Goal: Check status: Check status

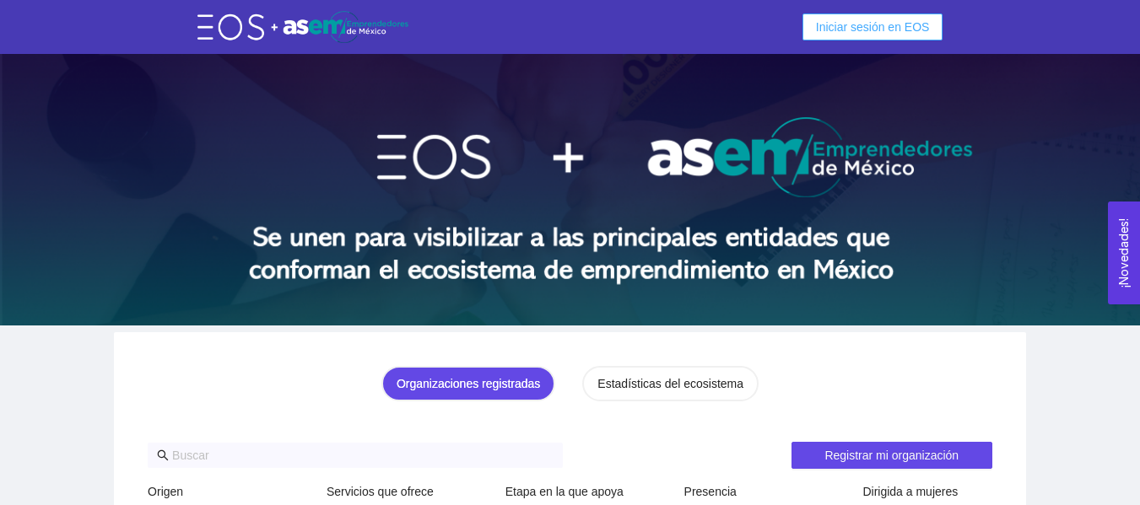
click at [895, 30] on span "Iniciar sesión en EOS" at bounding box center [873, 27] width 114 height 19
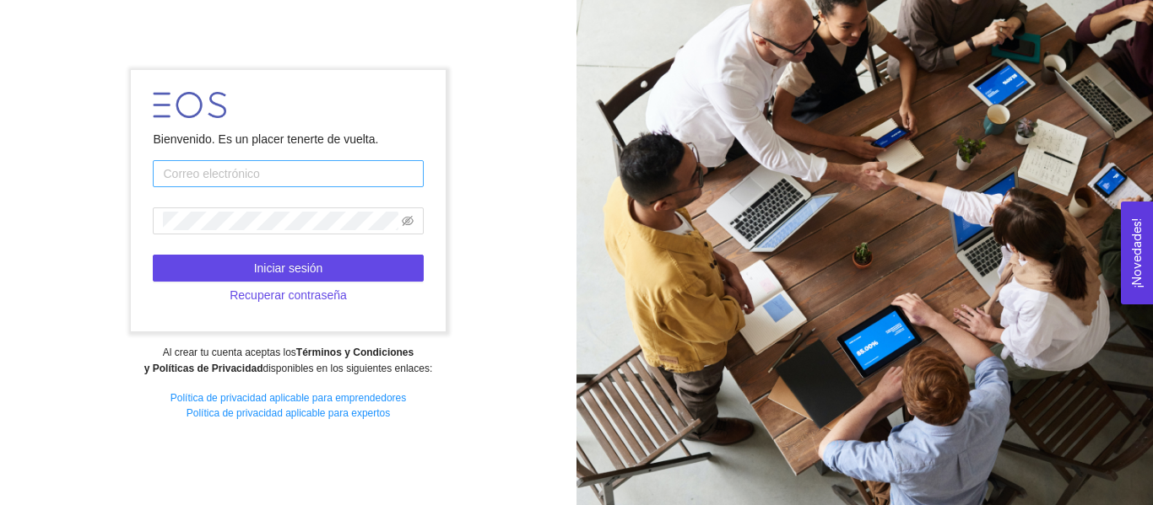
click at [341, 181] on input "text" at bounding box center [288, 173] width 270 height 27
type input "[PERSON_NAME][EMAIL_ADDRESS][PERSON_NAME][DOMAIN_NAME]"
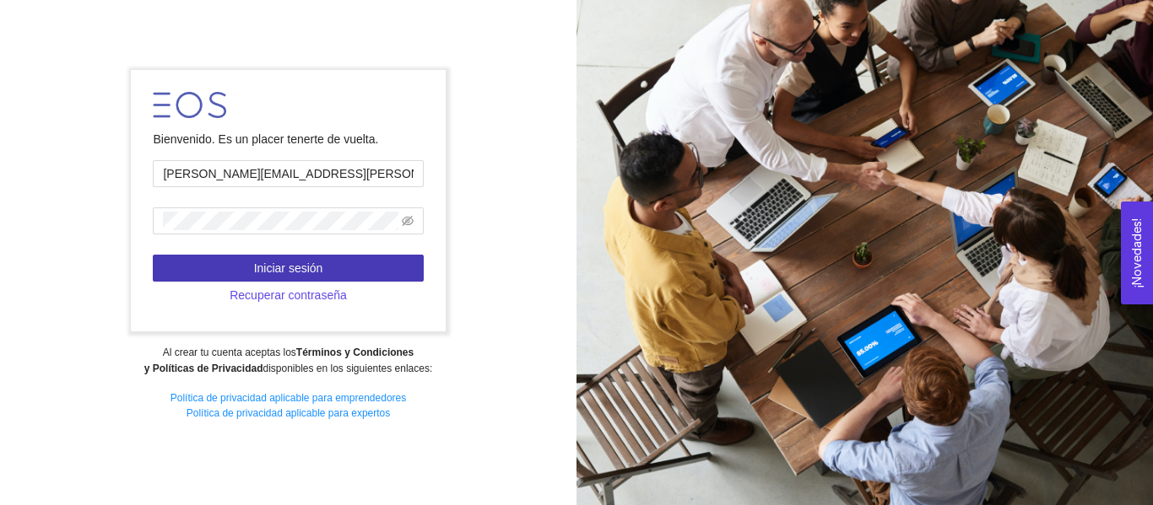
click at [312, 261] on span "Iniciar sesión" at bounding box center [288, 268] width 69 height 19
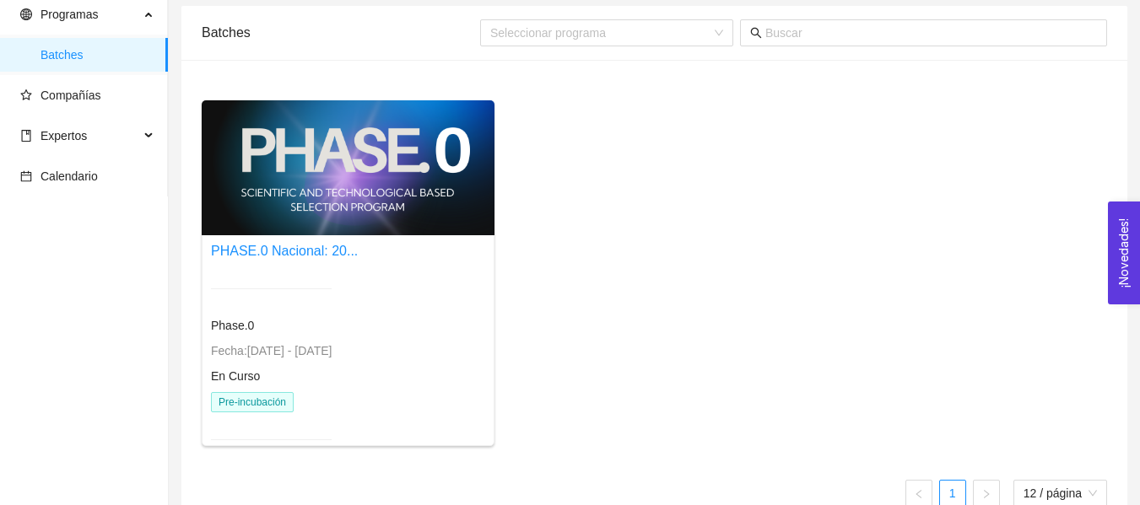
scroll to position [63, 0]
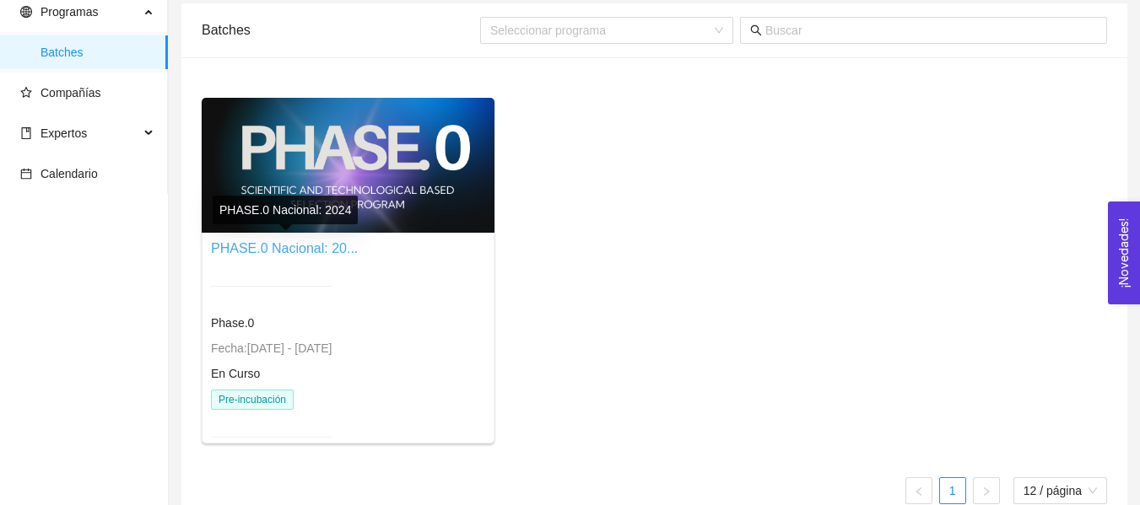
click at [285, 247] on link "PHASE.0 Nacional: 20..." at bounding box center [284, 248] width 147 height 14
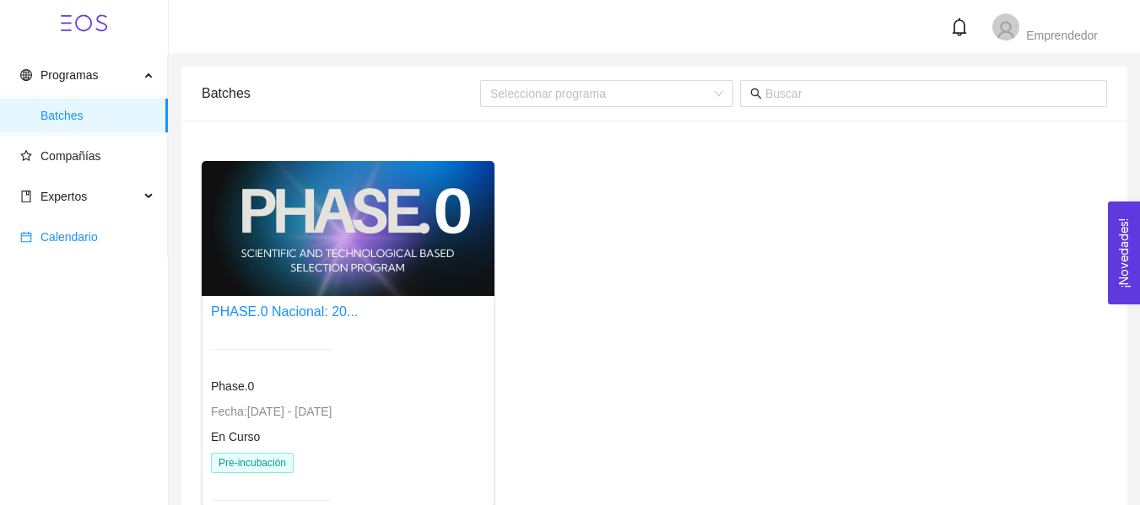
click at [106, 237] on span "Calendario" at bounding box center [87, 237] width 134 height 34
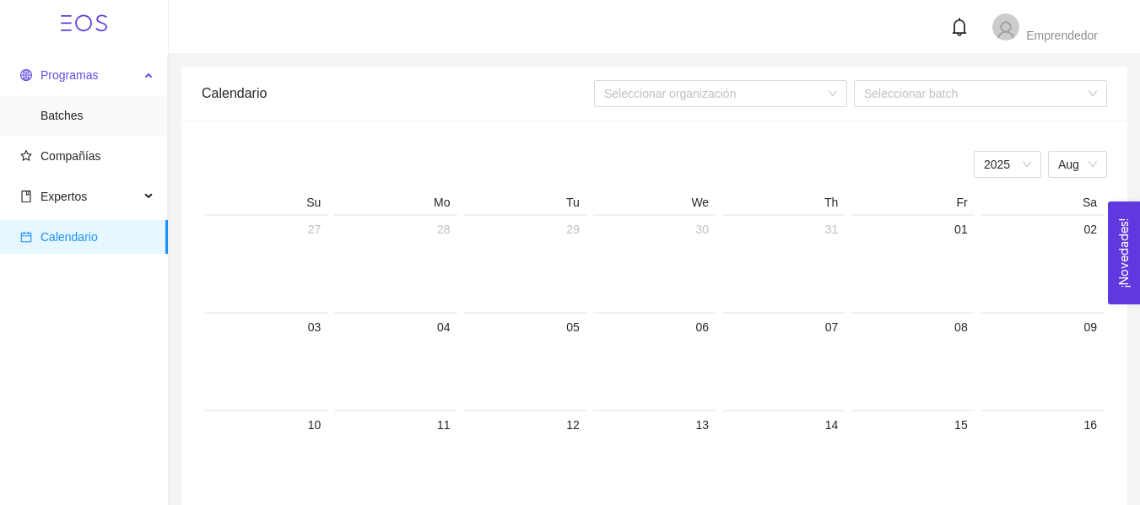
click at [106, 82] on span "Programas" at bounding box center [79, 75] width 119 height 34
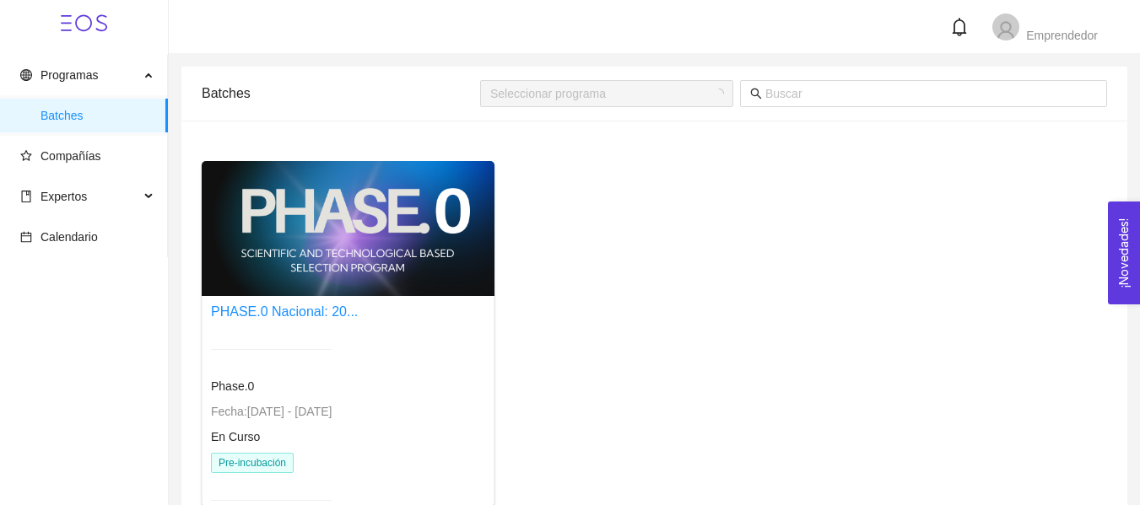
click at [316, 205] on div at bounding box center [348, 228] width 293 height 135
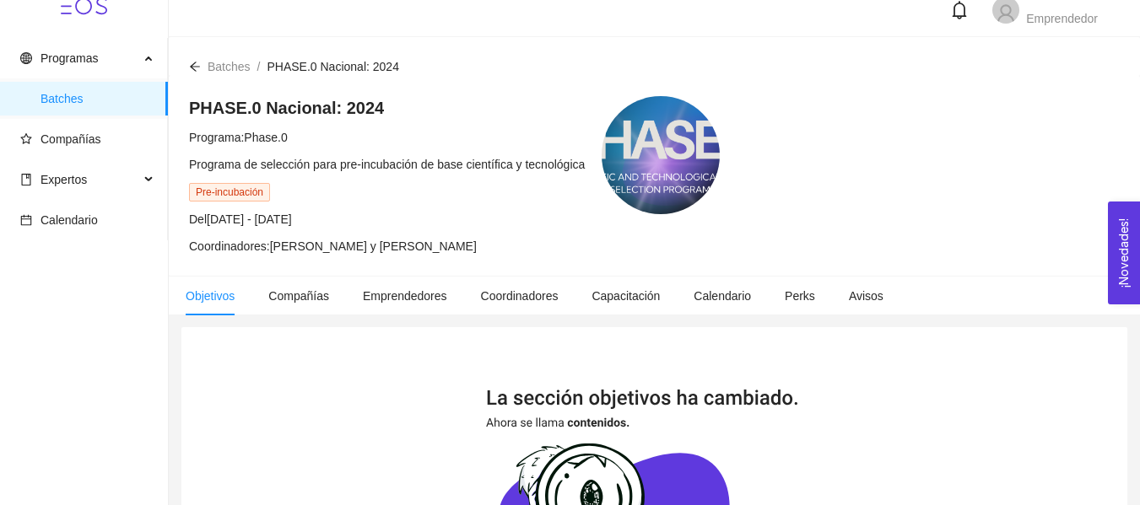
scroll to position [63, 0]
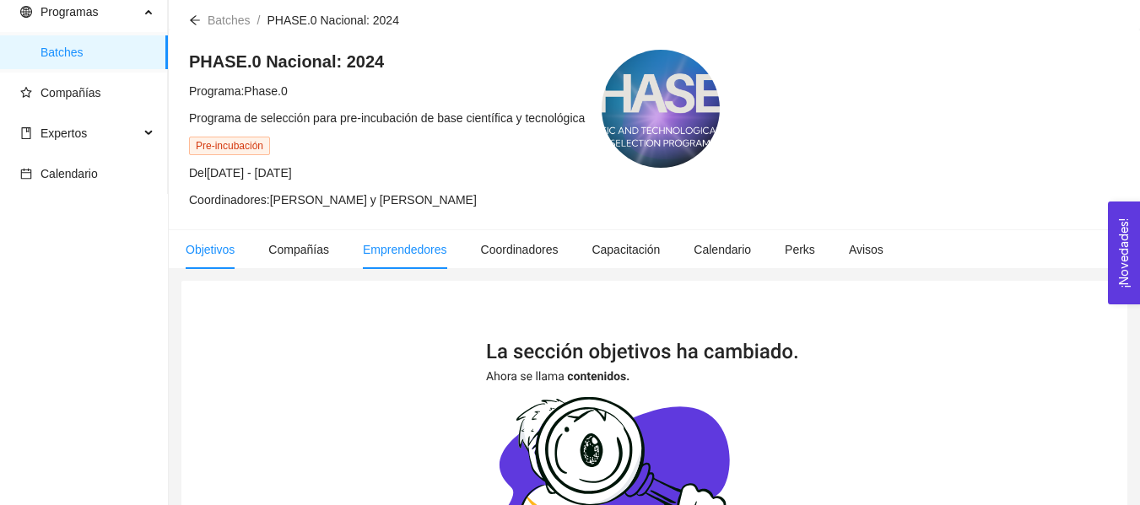
click at [411, 243] on span "Emprendedores" at bounding box center [405, 250] width 84 height 14
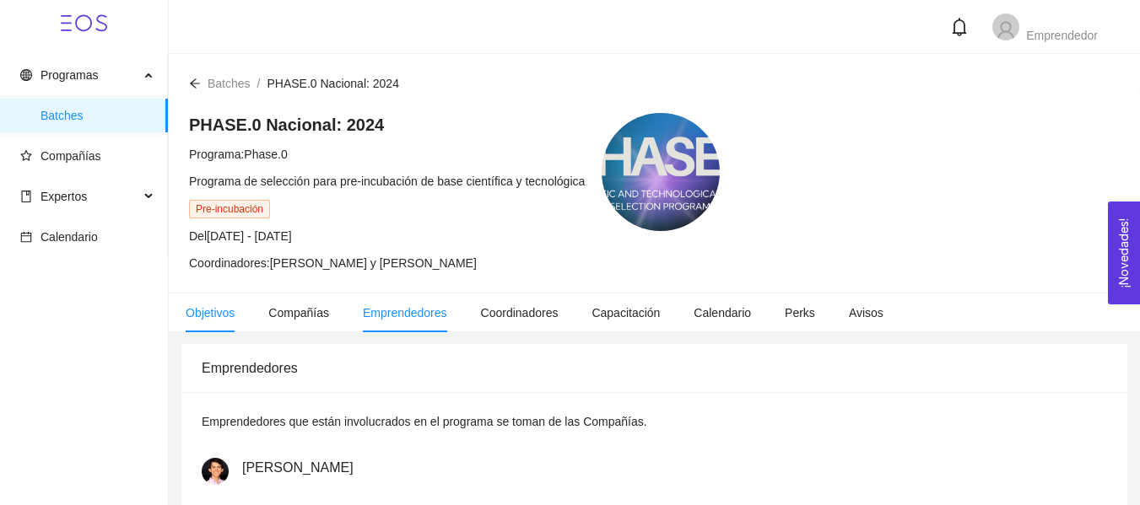
click at [199, 316] on span "Objetivos" at bounding box center [210, 313] width 49 height 14
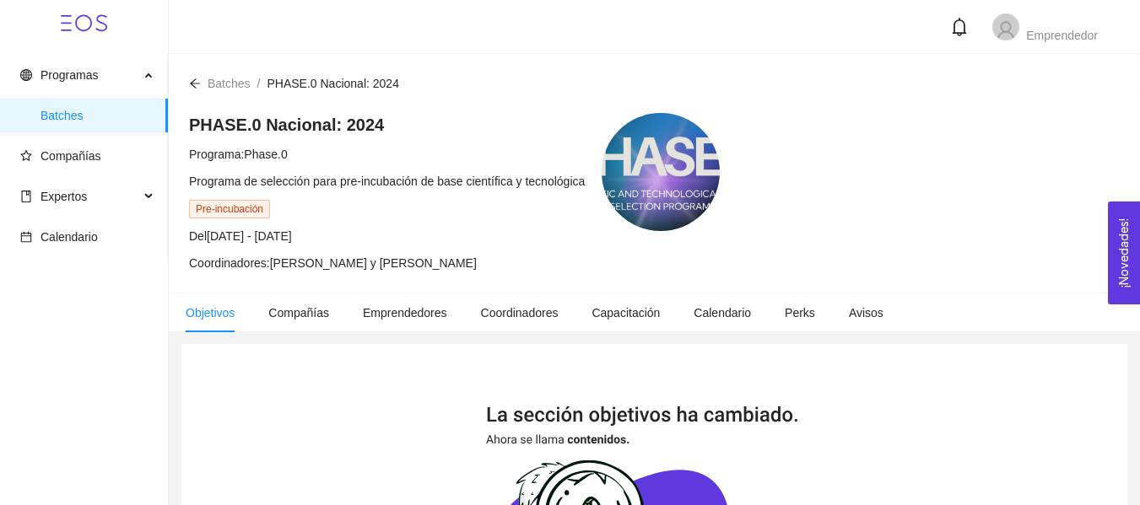
click at [194, 84] on icon "arrow-left" at bounding box center [195, 82] width 10 height 9
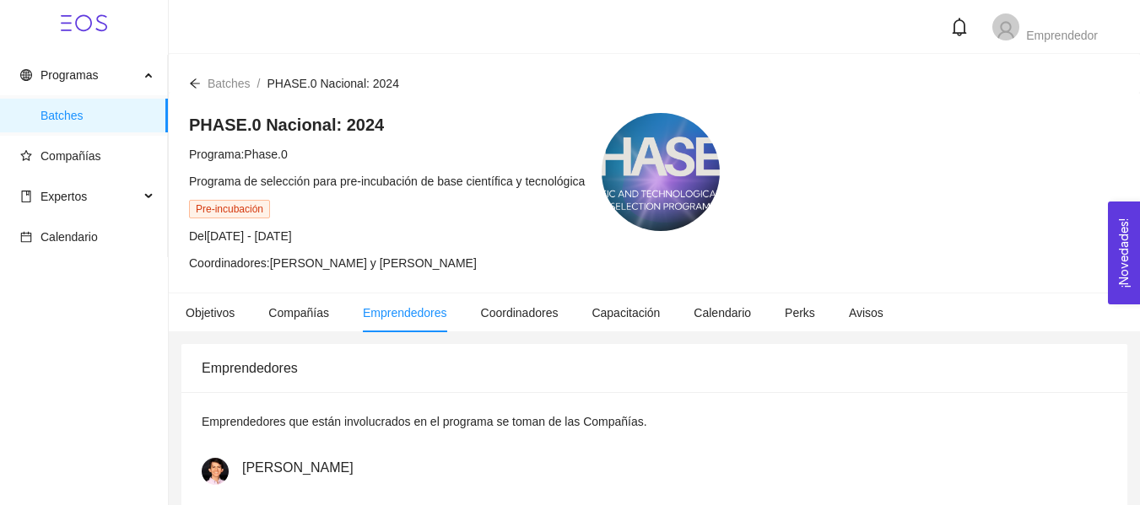
click at [202, 81] on div "Batches / PHASE.0 Nacional: 2024 /" at bounding box center [294, 83] width 210 height 19
click at [195, 83] on icon "arrow-left" at bounding box center [195, 84] width 12 height 12
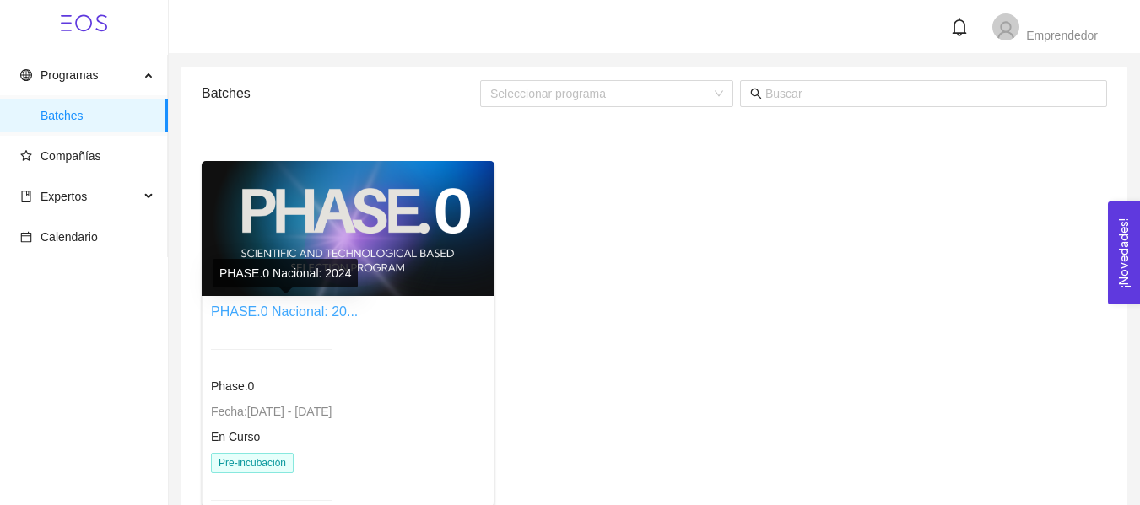
click at [297, 316] on link "PHASE.0 Nacional: 20..." at bounding box center [284, 312] width 147 height 14
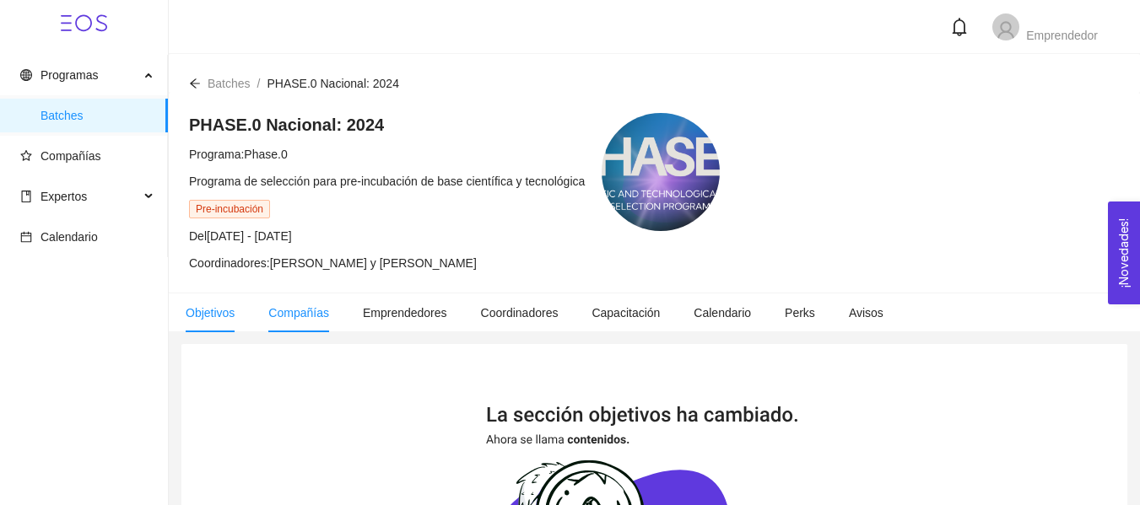
click at [300, 311] on span "Compañías" at bounding box center [298, 313] width 61 height 14
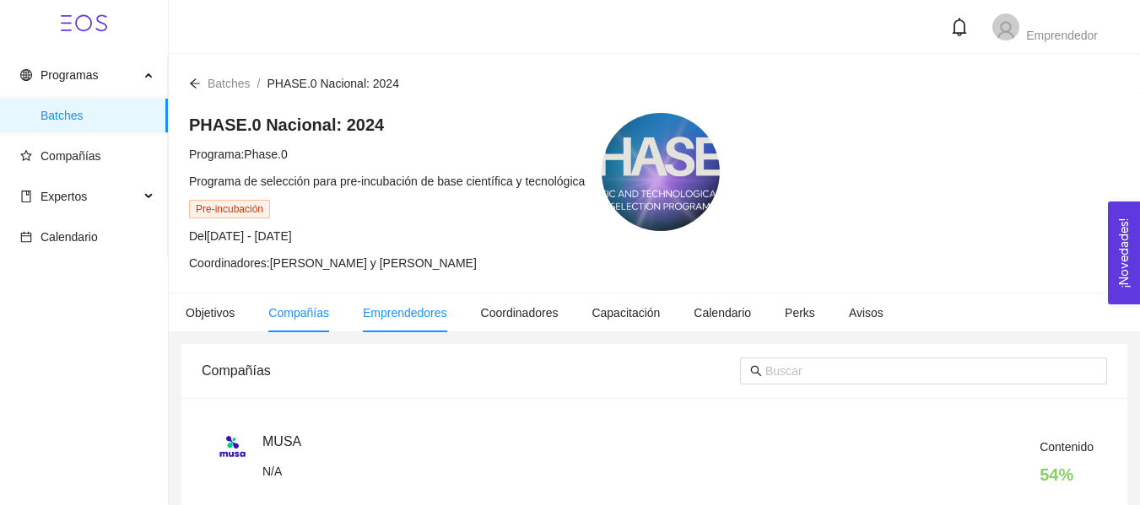
click at [430, 327] on li "Emprendedores" at bounding box center [405, 313] width 118 height 39
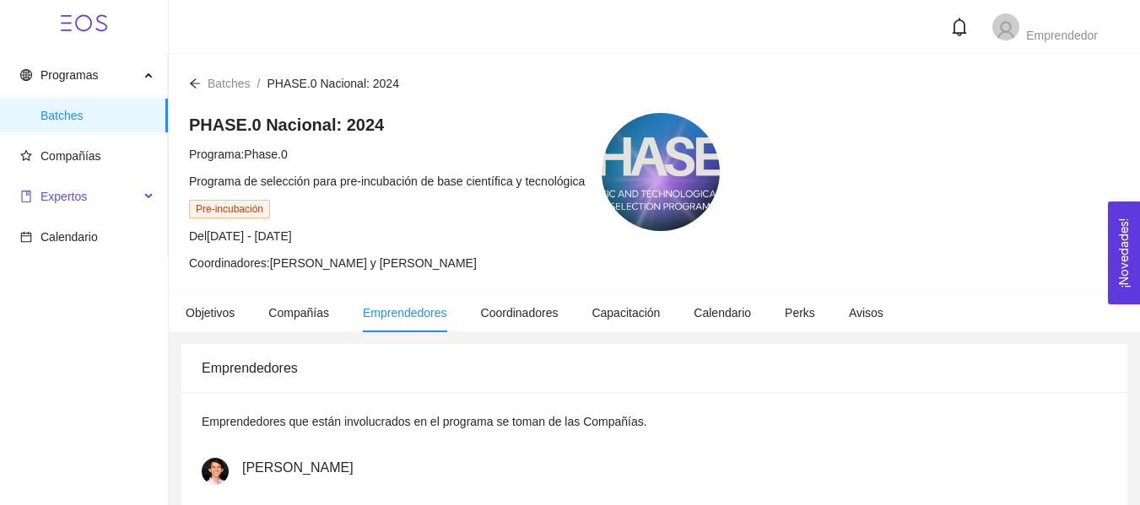
click at [131, 195] on span "Expertos" at bounding box center [79, 197] width 119 height 34
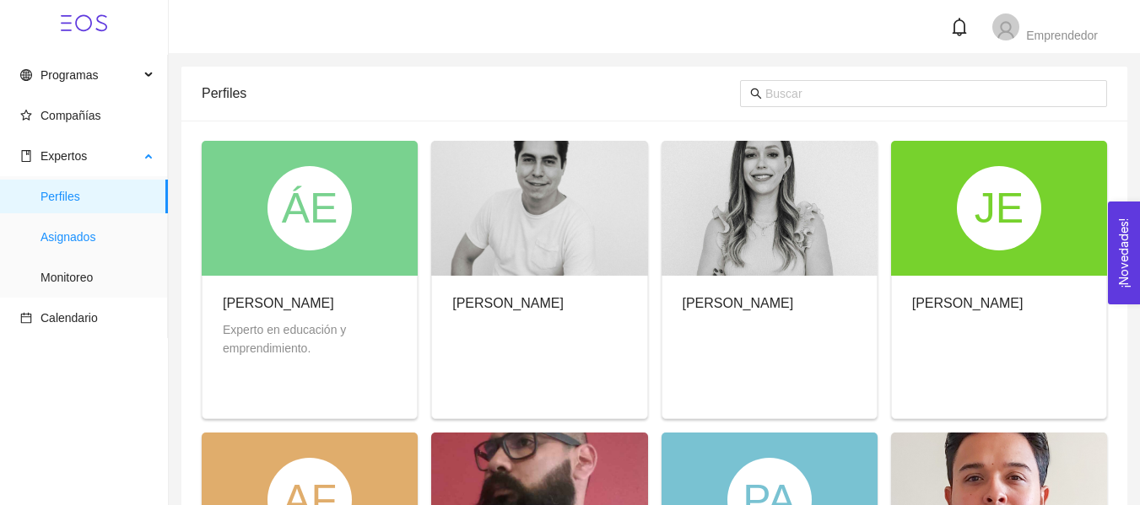
click at [113, 231] on span "Asignados" at bounding box center [98, 237] width 114 height 34
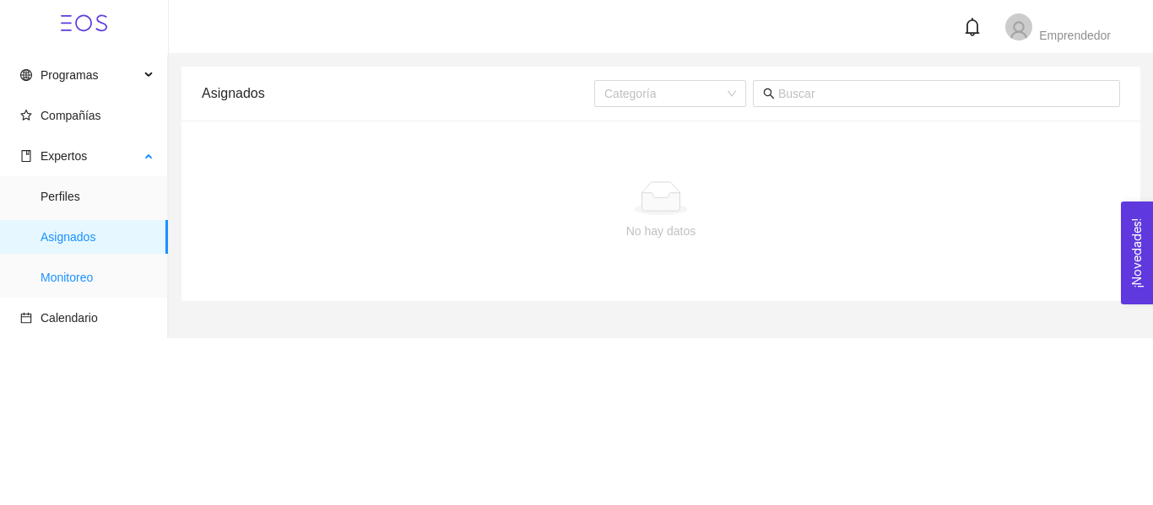
click at [116, 284] on span "Monitoreo" at bounding box center [98, 278] width 114 height 34
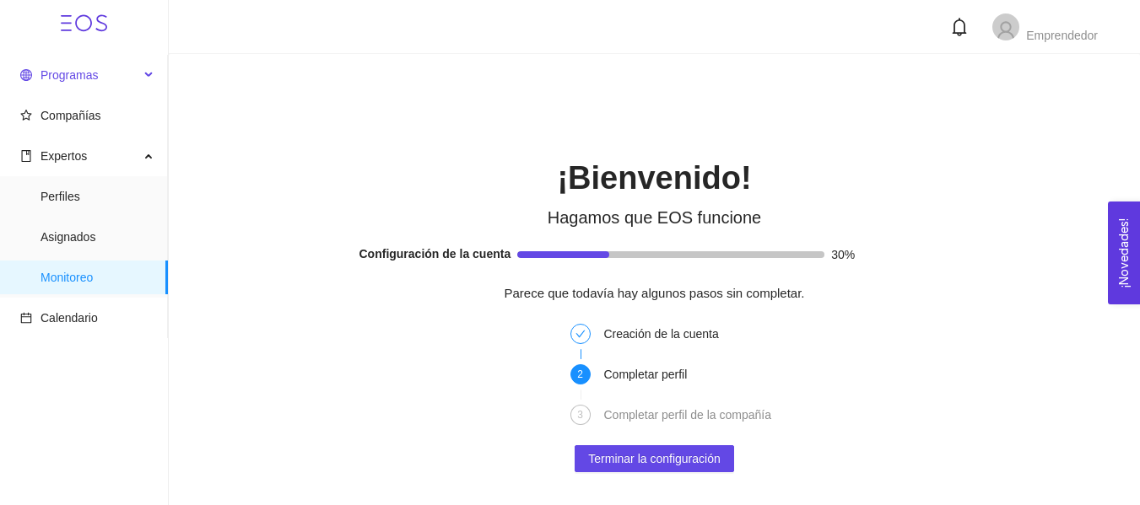
click at [106, 81] on span "Programas" at bounding box center [79, 75] width 119 height 34
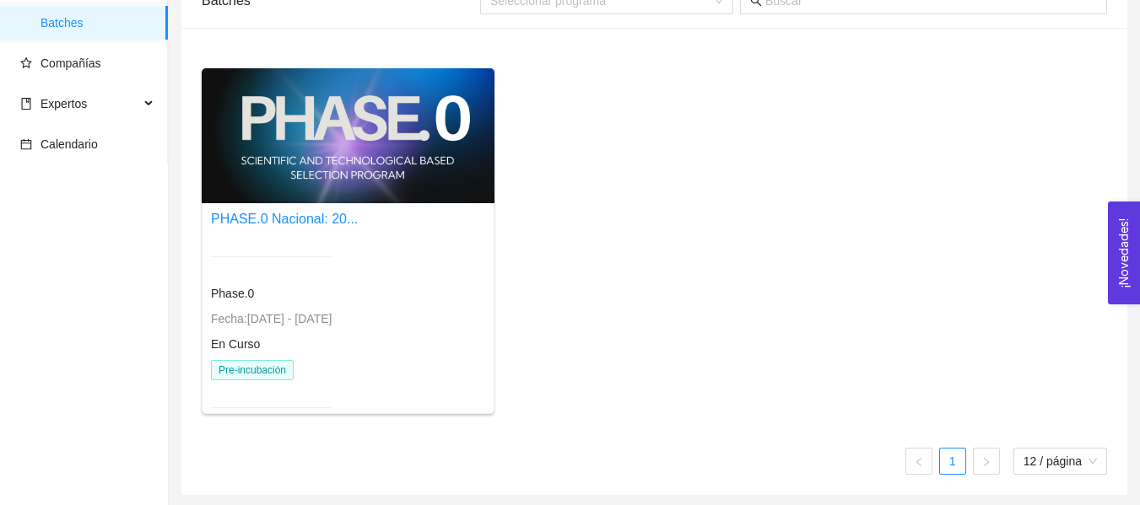
scroll to position [95, 0]
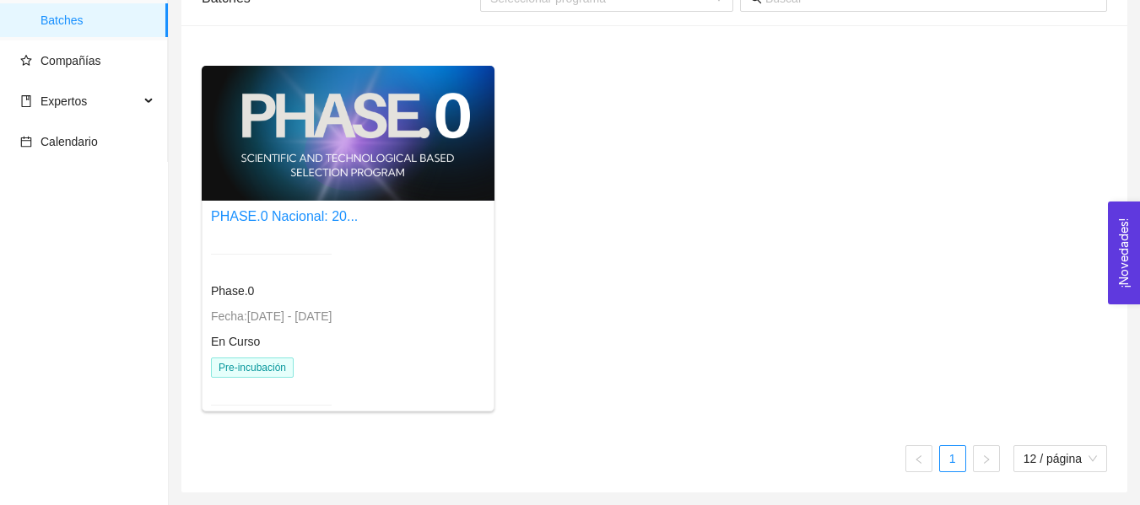
click at [236, 293] on span "Phase.0" at bounding box center [232, 291] width 43 height 14
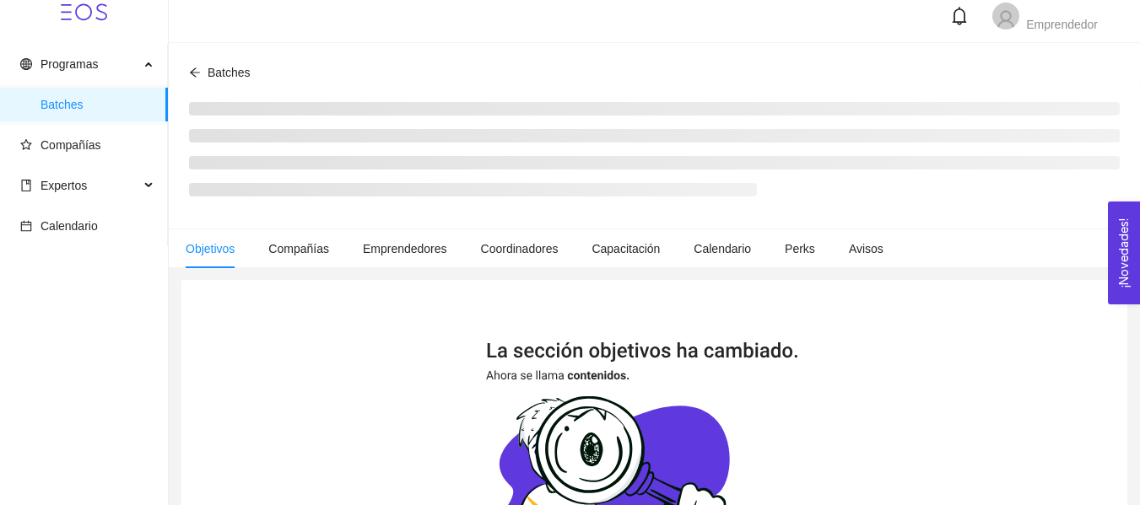
scroll to position [95, 0]
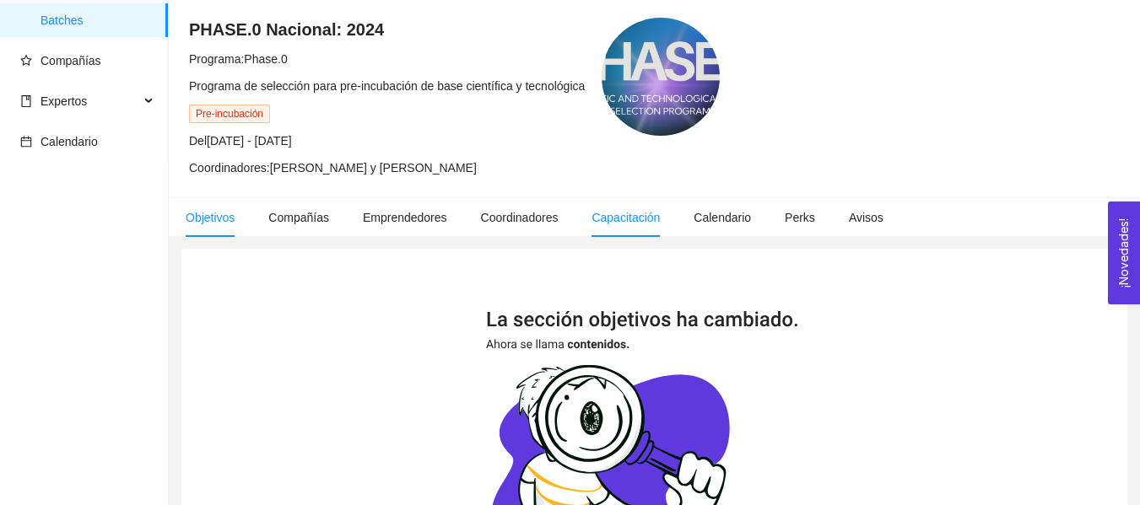
click at [627, 205] on li "Capacitación" at bounding box center [626, 217] width 102 height 39
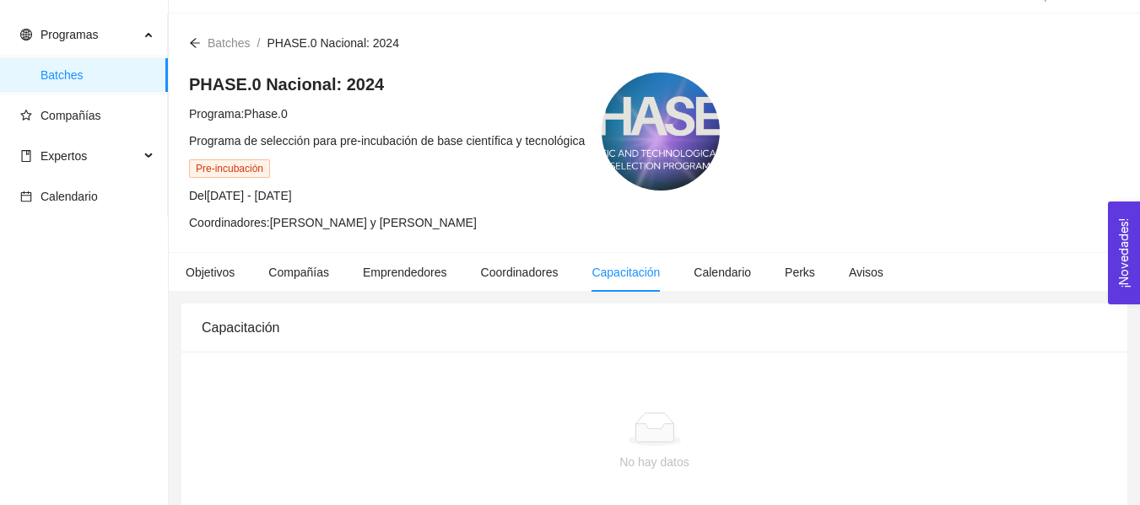
scroll to position [79, 0]
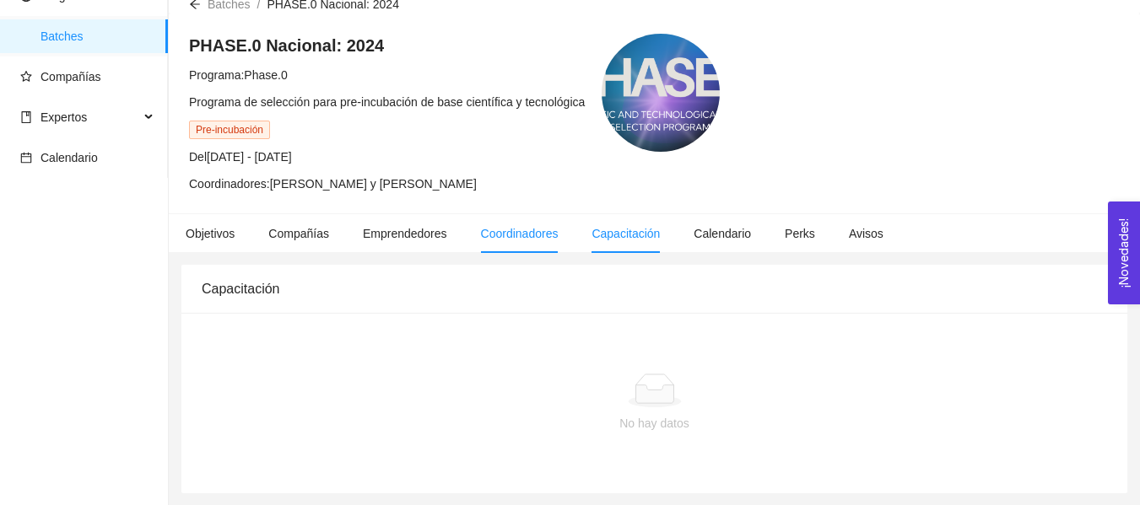
click at [528, 231] on span "Coordinadores" at bounding box center [520, 234] width 78 height 14
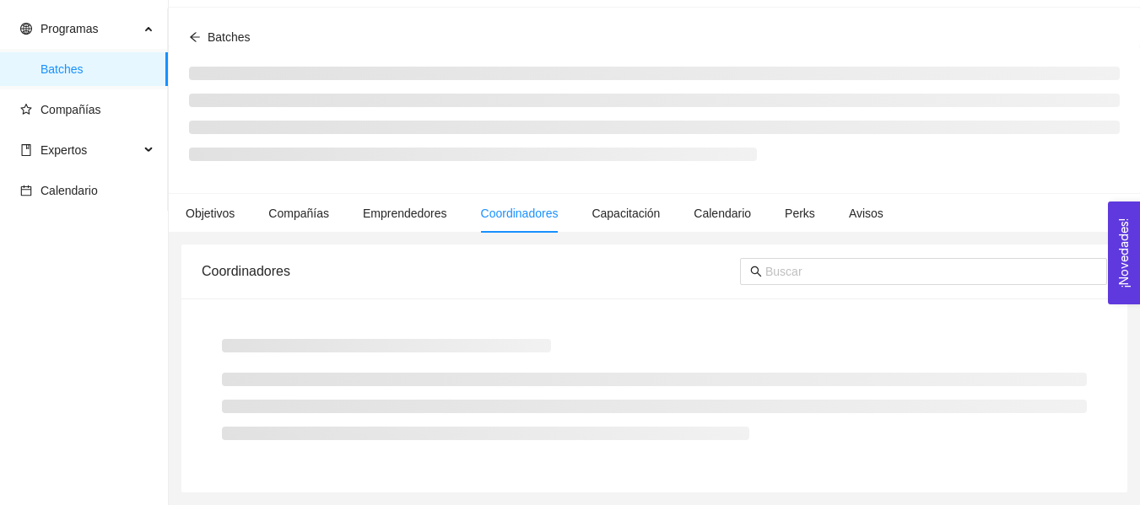
scroll to position [79, 0]
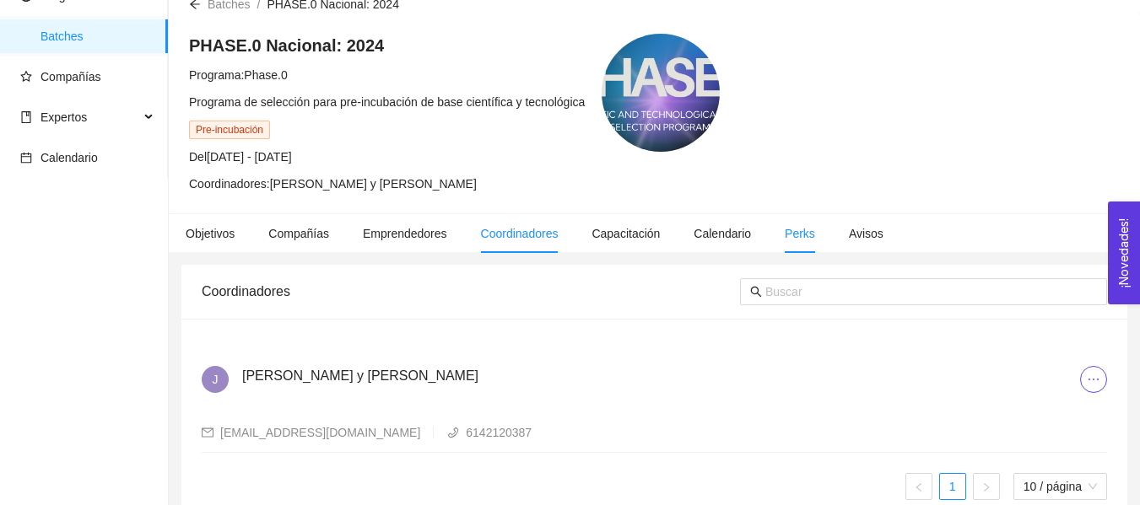
click at [793, 233] on span "Perks" at bounding box center [800, 234] width 30 height 14
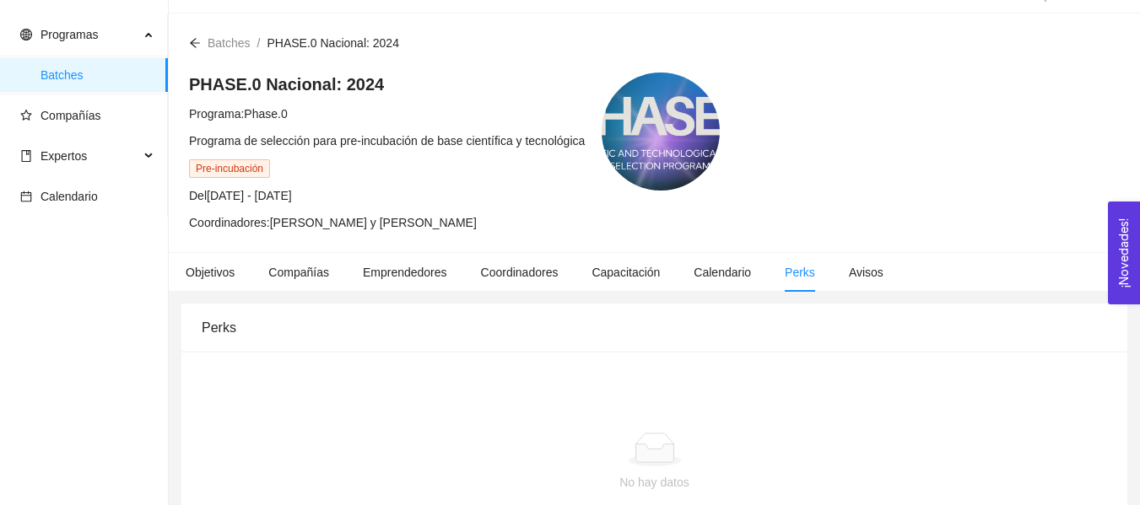
scroll to position [79, 0]
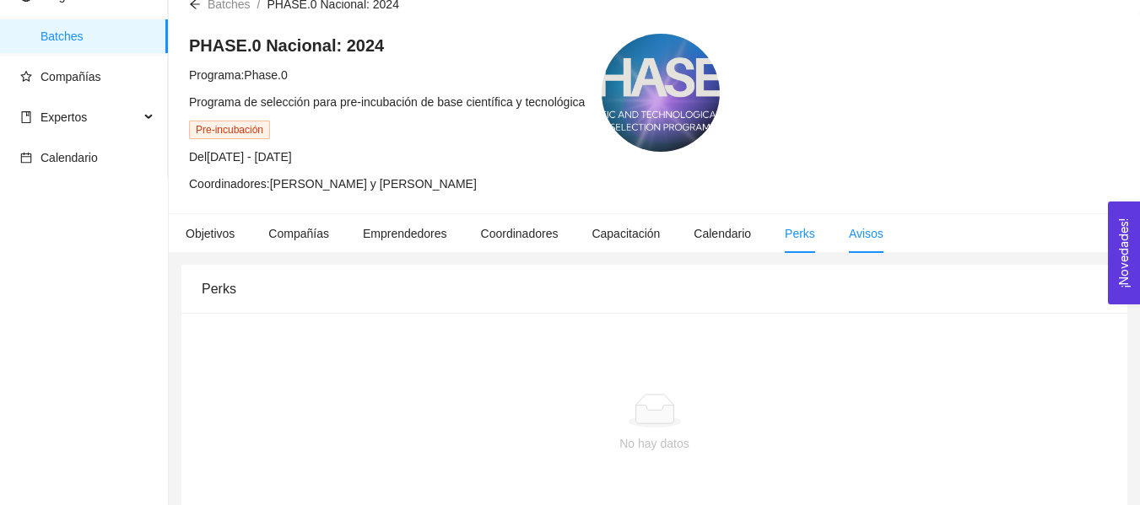
click at [849, 227] on span "Avisos" at bounding box center [866, 234] width 35 height 14
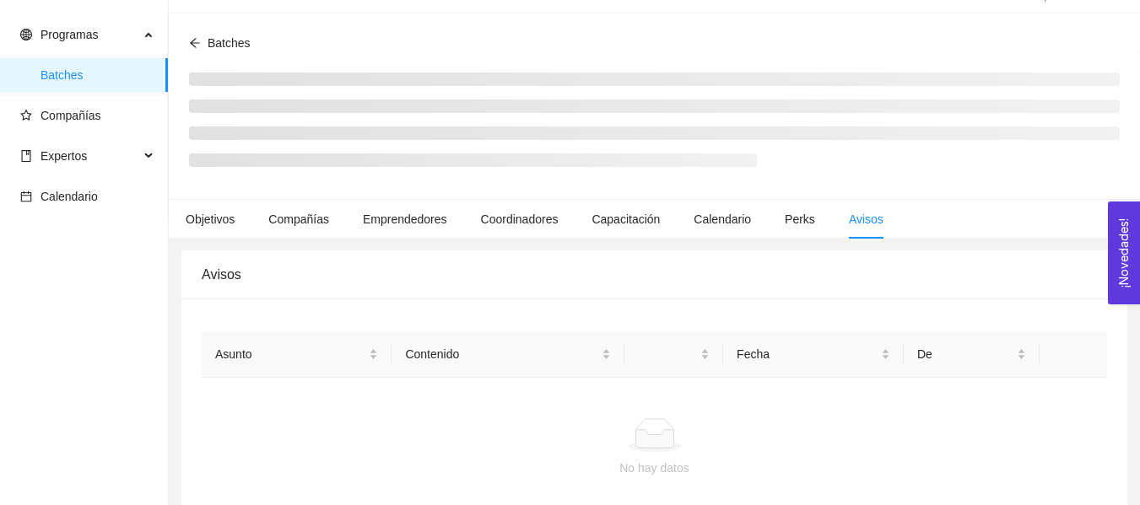
scroll to position [79, 0]
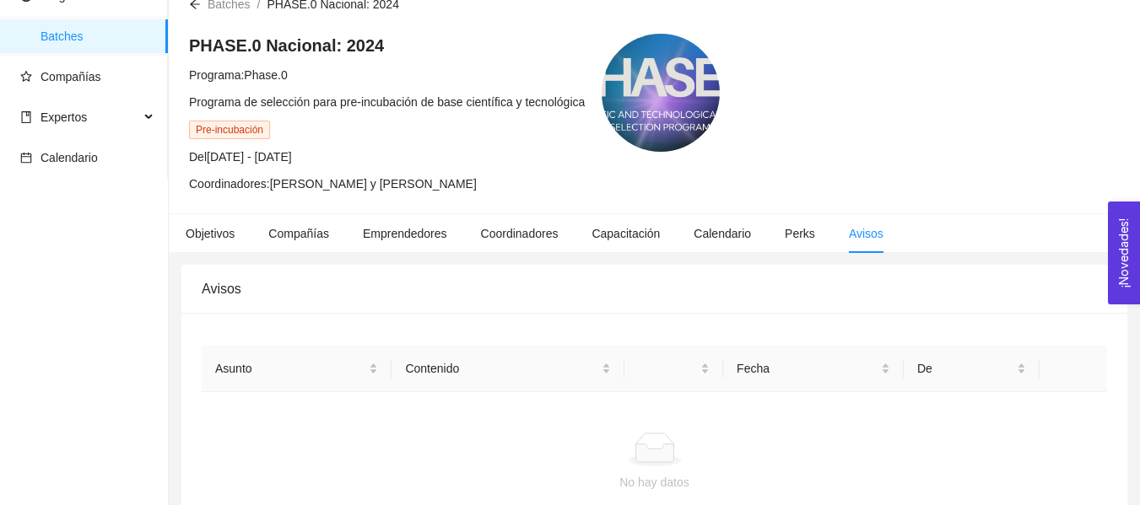
click at [202, 4] on div "Batches / PHASE.0 Nacional: 2024 /" at bounding box center [294, 4] width 210 height 19
click at [198, 3] on icon "arrow-left" at bounding box center [195, 4] width 12 height 12
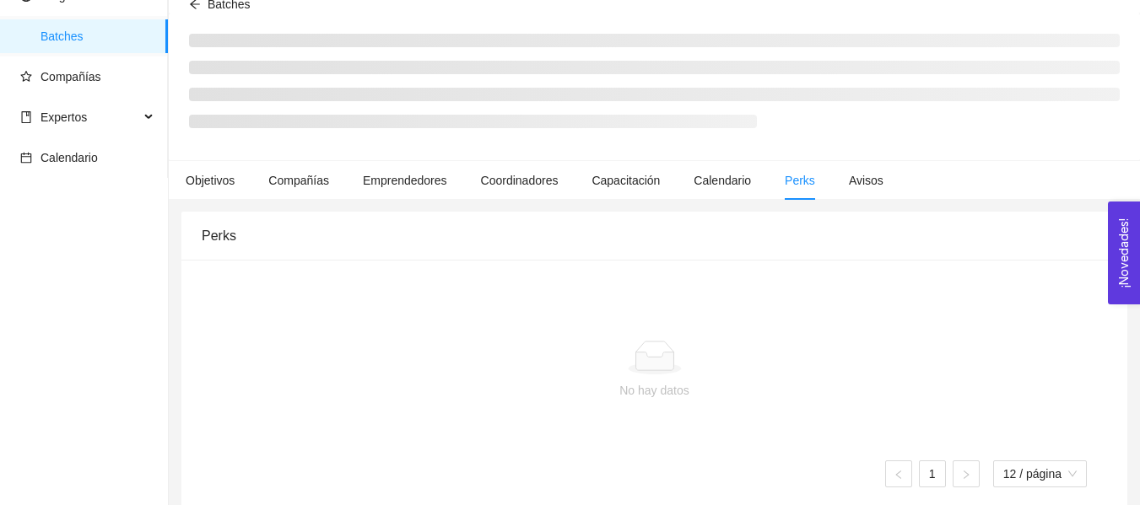
click at [198, 3] on icon "arrow-left" at bounding box center [195, 4] width 12 height 12
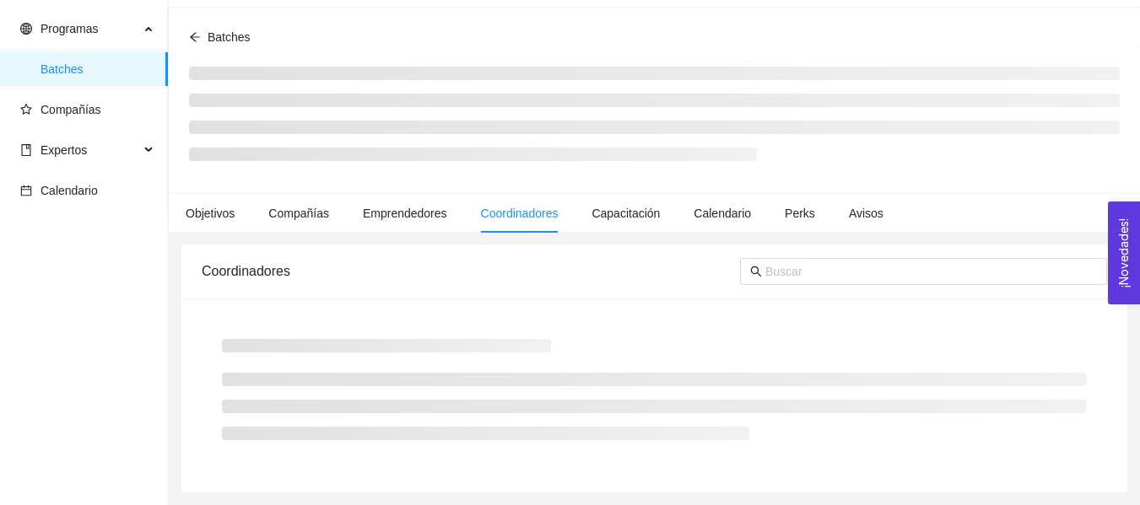
scroll to position [79, 0]
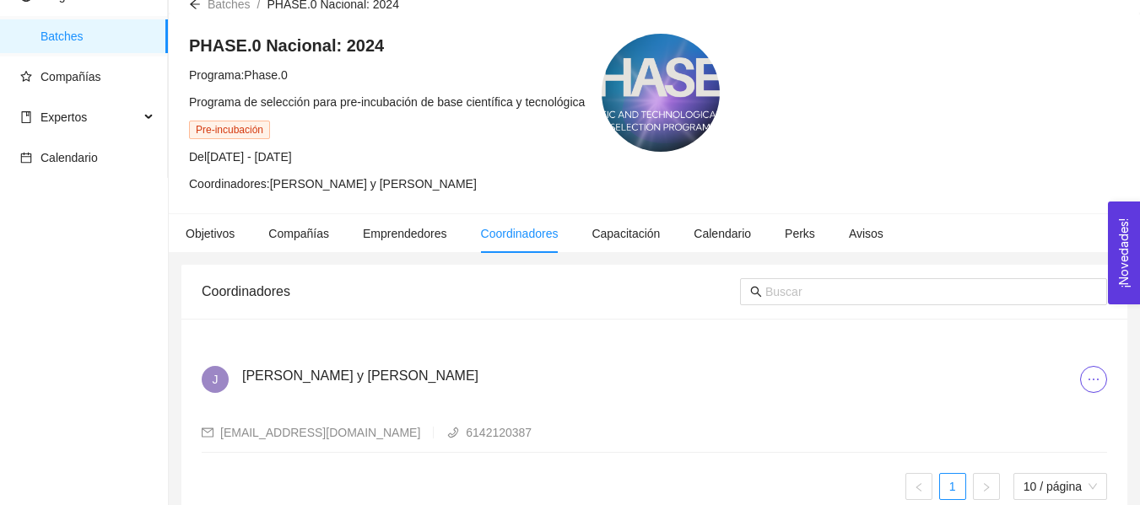
click at [195, 8] on icon "arrow-left" at bounding box center [195, 3] width 10 height 9
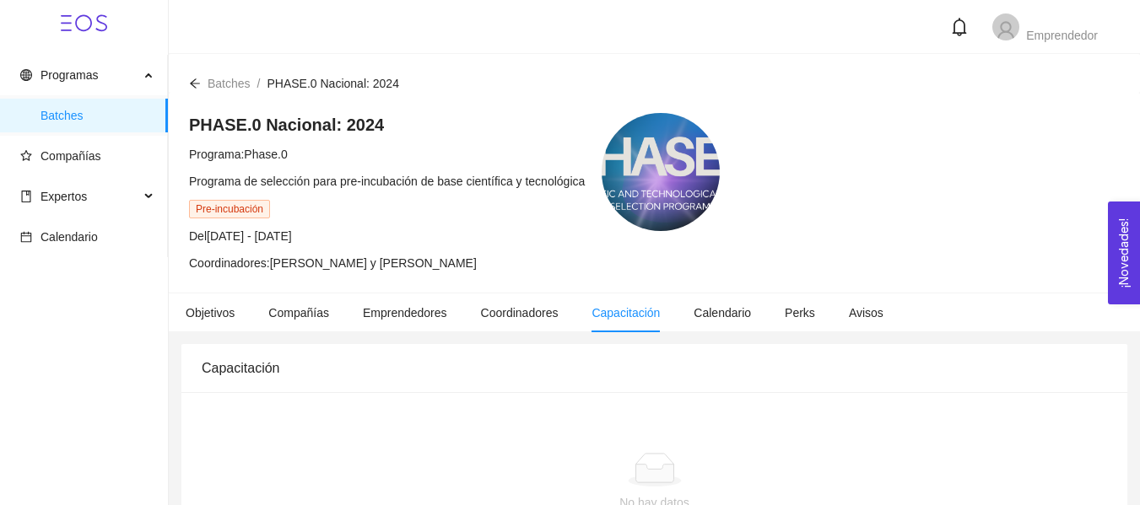
click at [196, 85] on icon "arrow-left" at bounding box center [195, 84] width 12 height 12
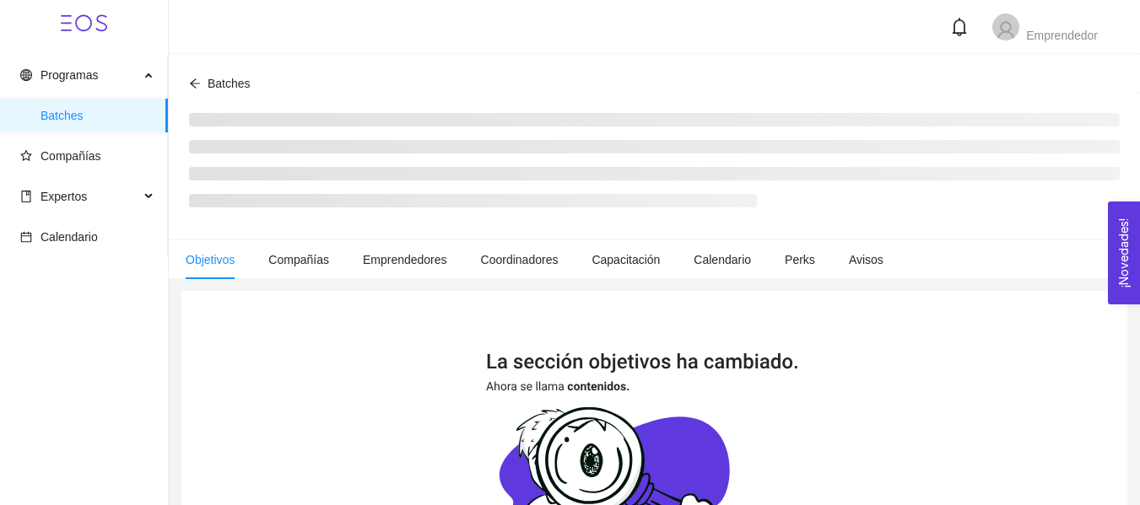
scroll to position [11, 0]
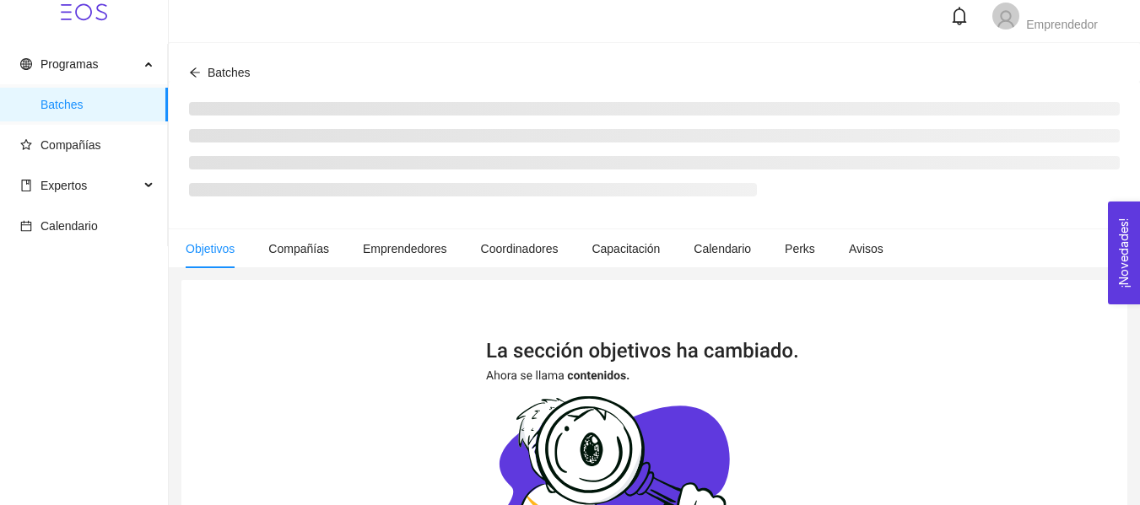
click at [197, 79] on div at bounding box center [195, 72] width 12 height 19
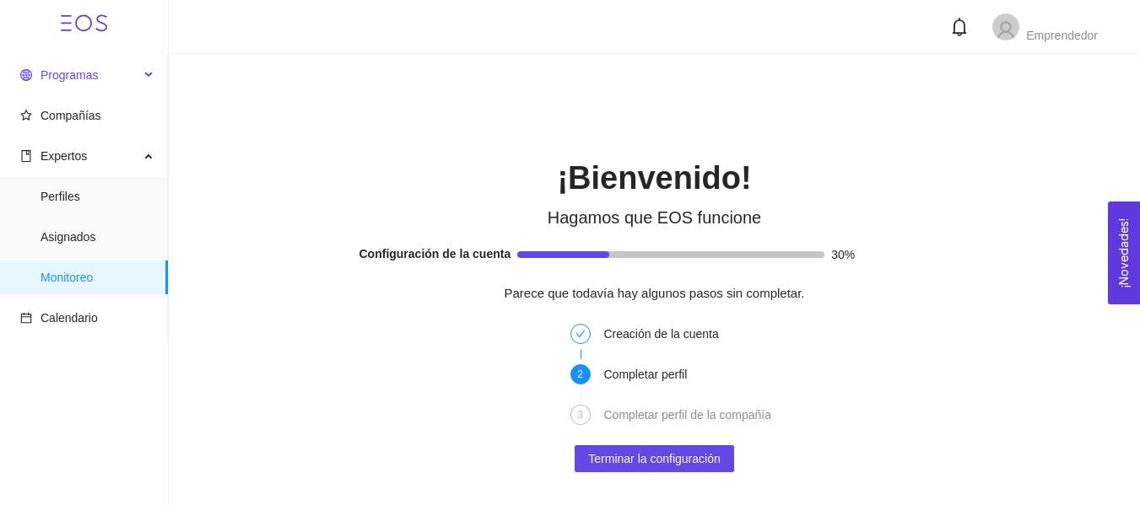
click at [136, 59] on span "Programas" at bounding box center [79, 75] width 119 height 34
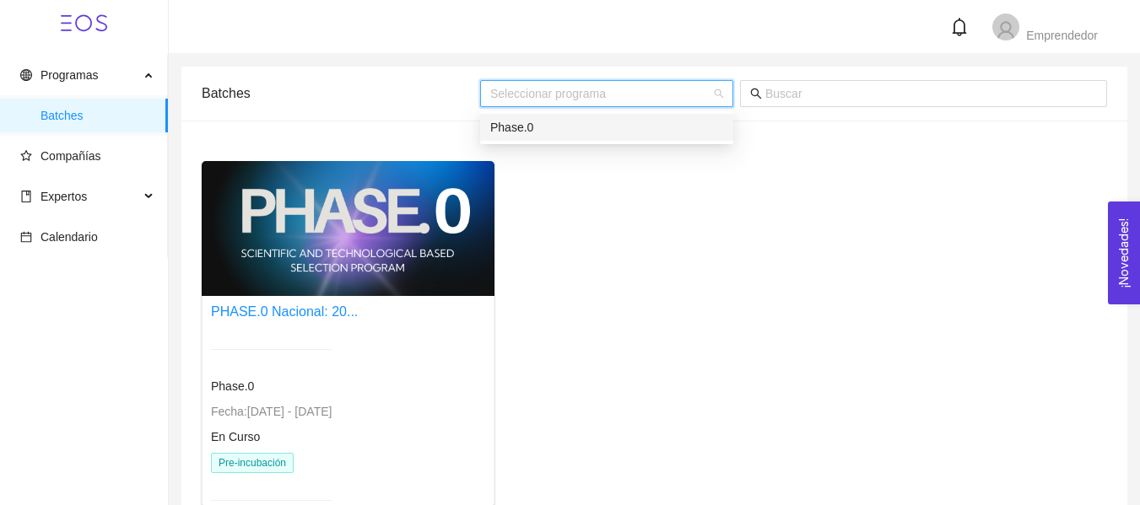
click at [594, 90] on input "search" at bounding box center [600, 93] width 221 height 25
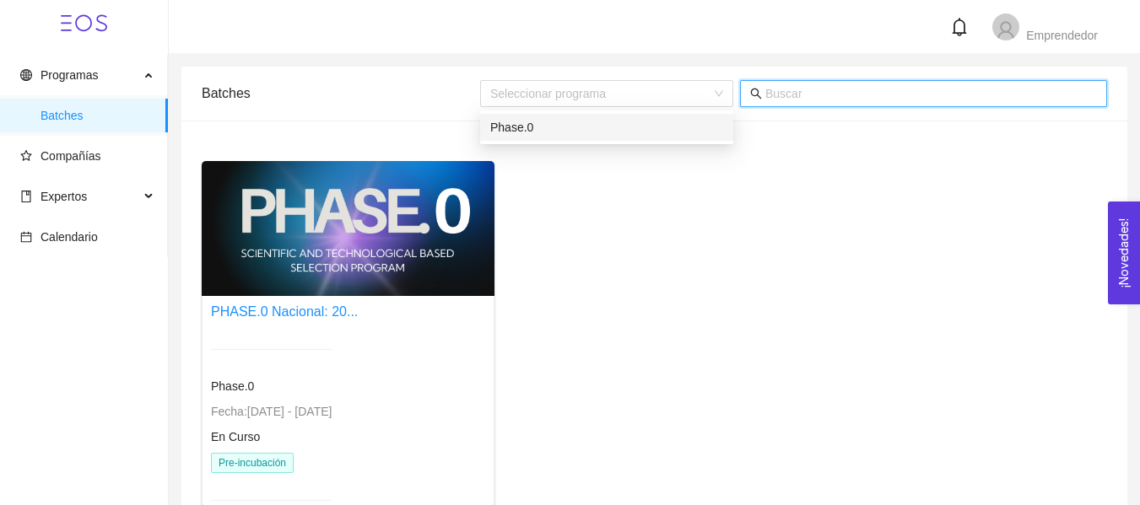
click at [813, 85] on input "text" at bounding box center [931, 93] width 332 height 19
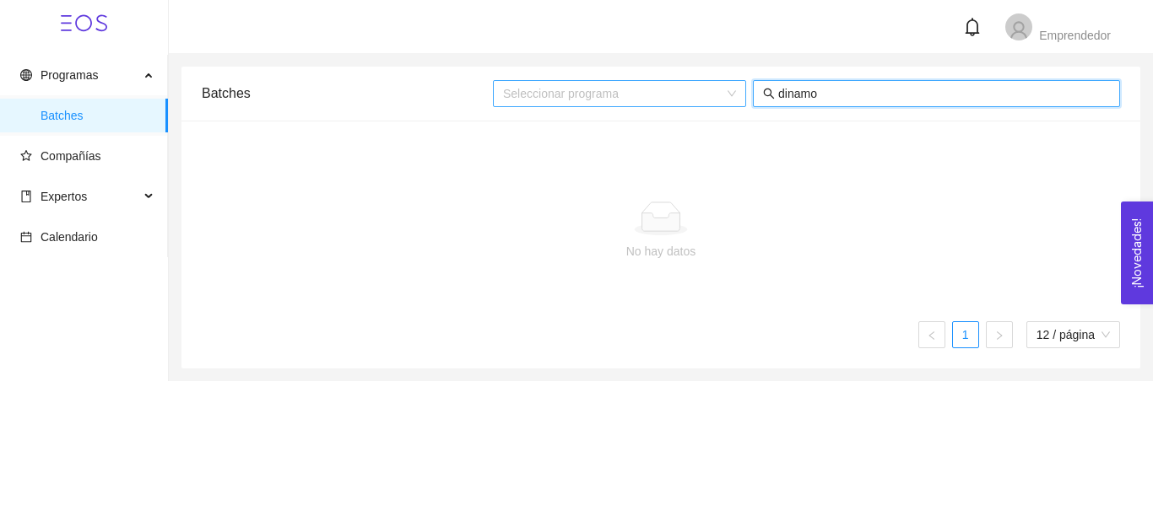
type input "dinamo"
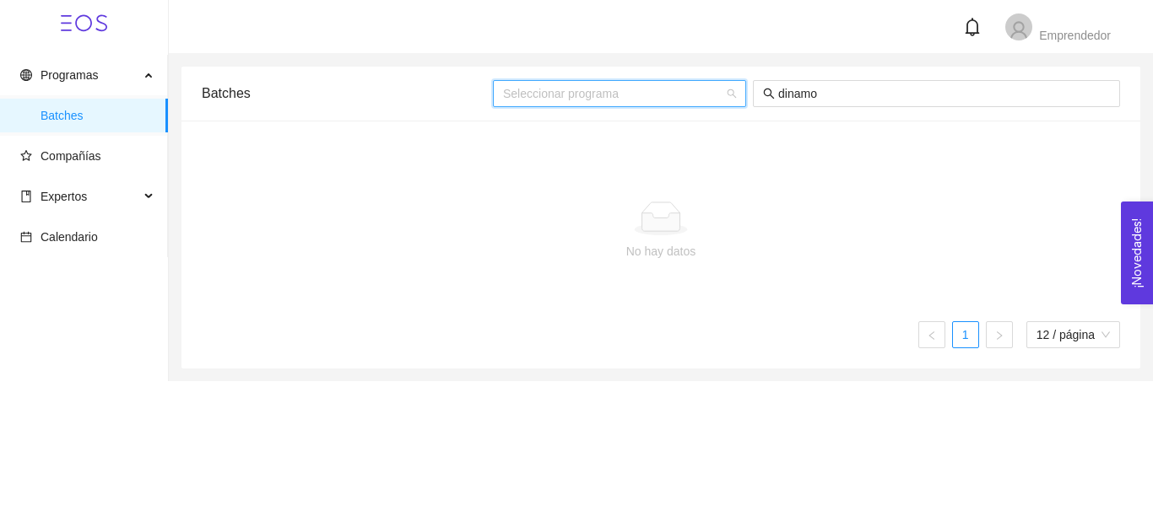
click at [674, 100] on input "search" at bounding box center [613, 93] width 221 height 25
type input "dinamo"
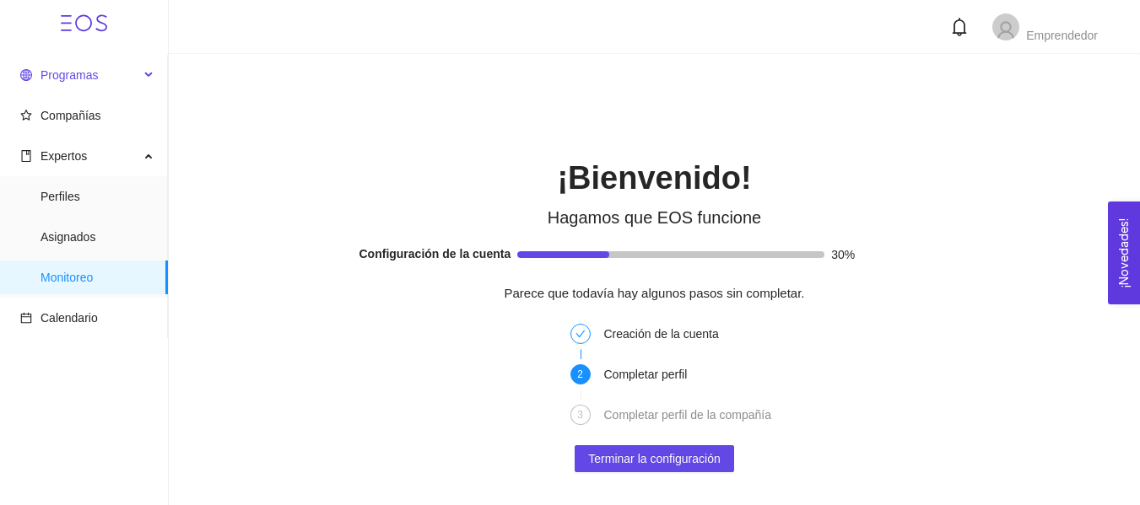
click at [134, 78] on span "Programas" at bounding box center [79, 75] width 119 height 34
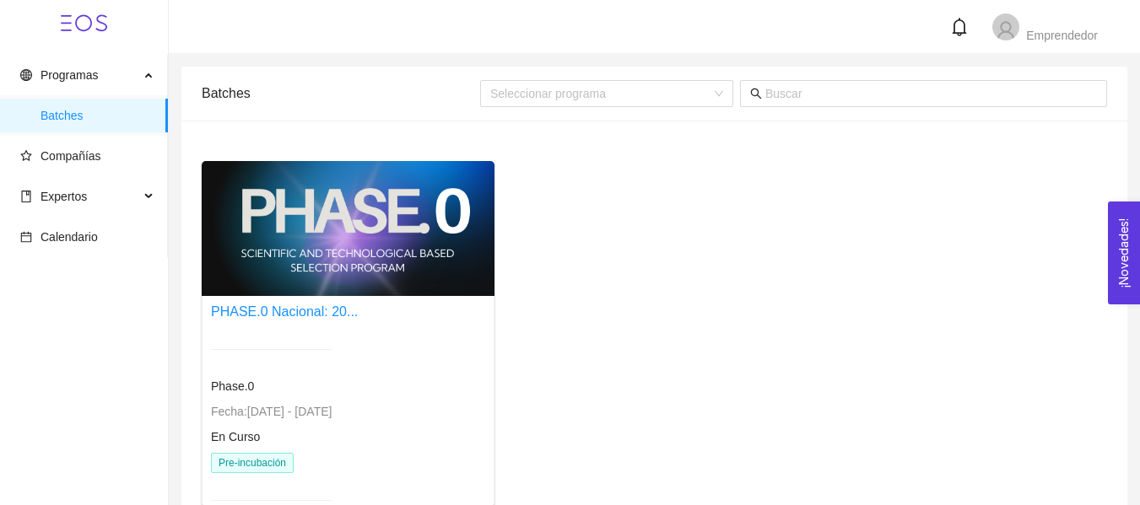
click at [267, 374] on div "Phase.0 Fecha: [DATE] - [DATE] En Curso Pre-incubación" at bounding box center [271, 425] width 121 height 192
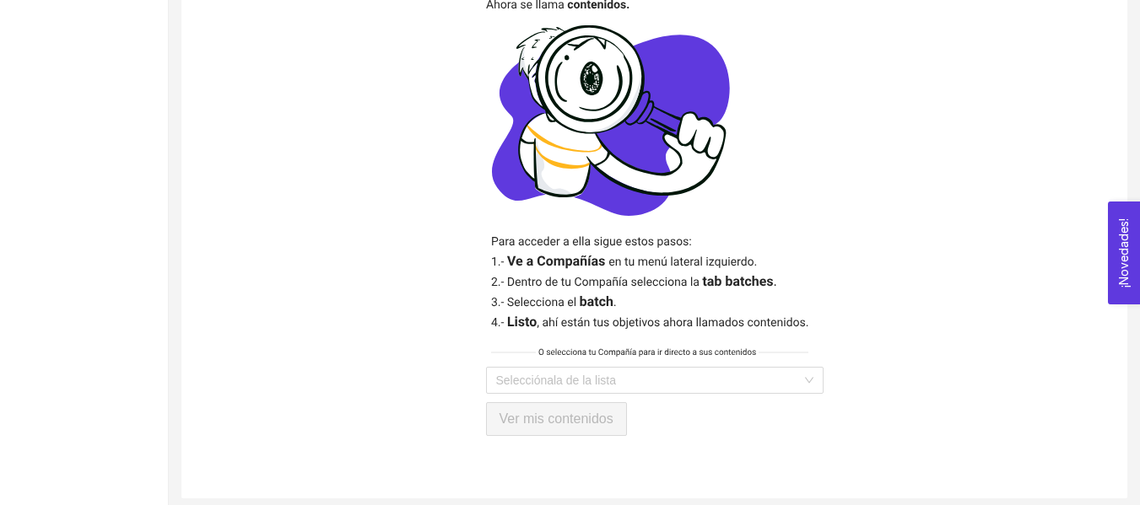
scroll to position [441, 0]
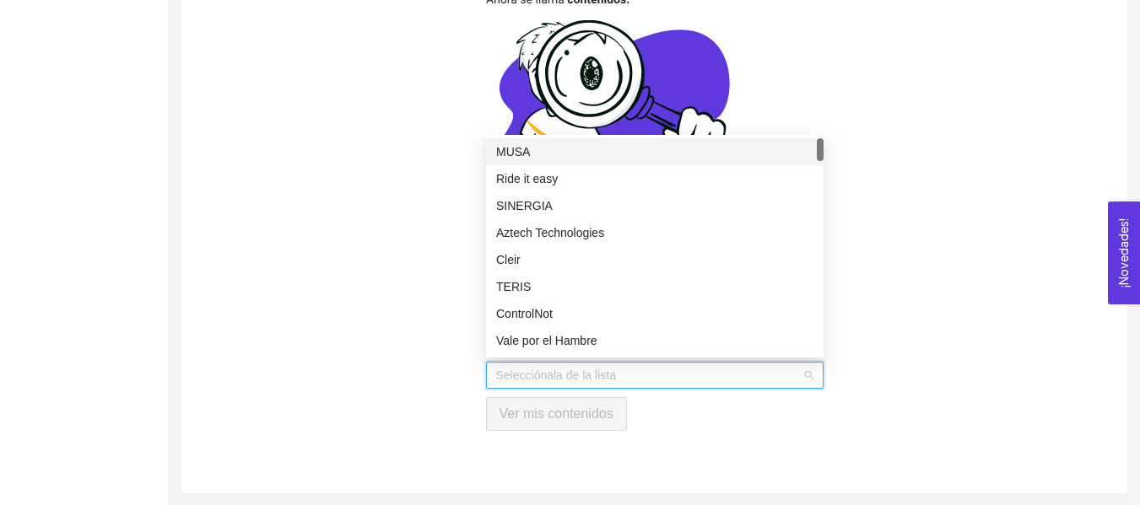
click at [789, 375] on input "search" at bounding box center [648, 375] width 305 height 25
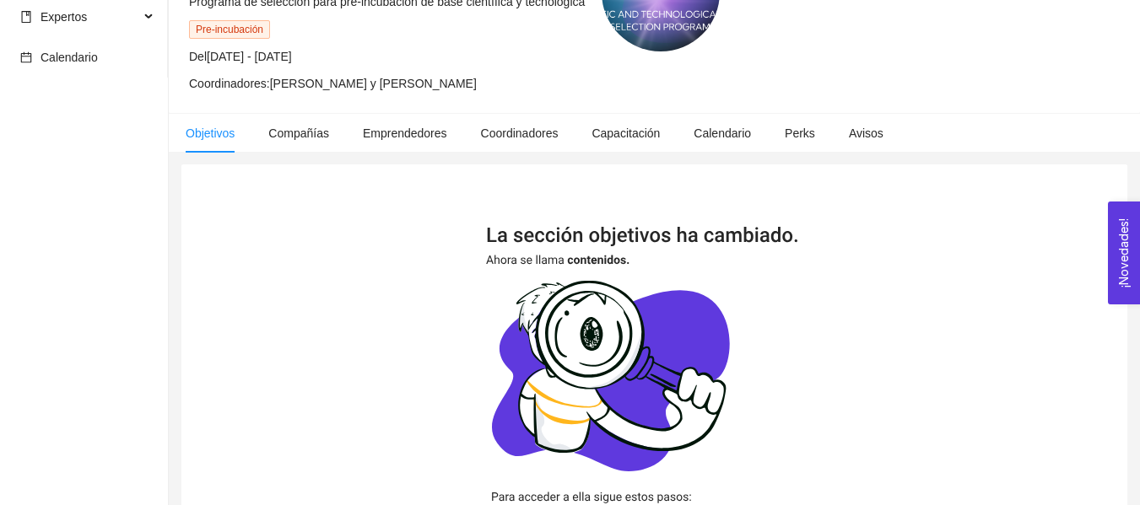
scroll to position [141, 0]
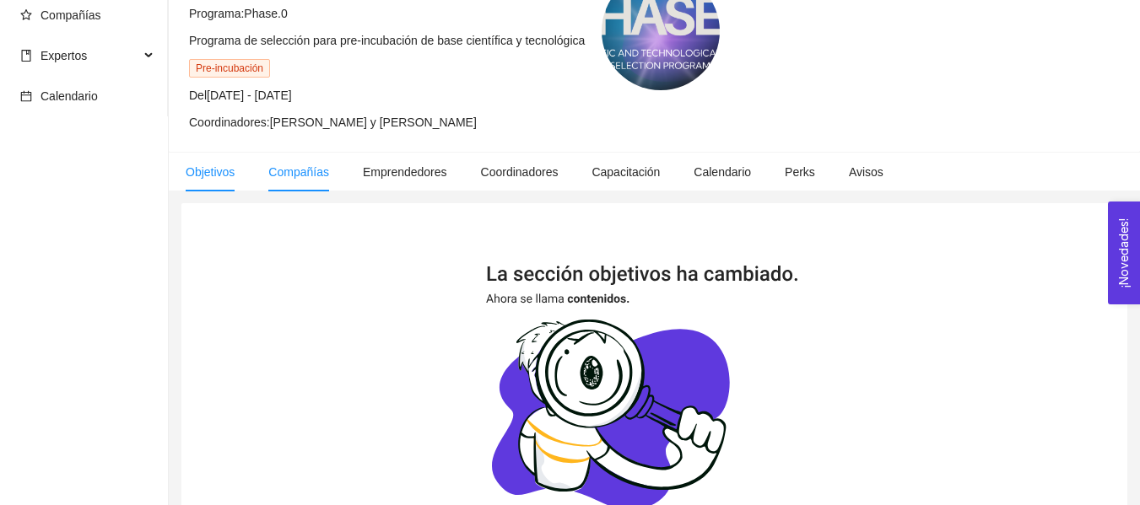
click at [276, 186] on li "Compañías" at bounding box center [298, 172] width 95 height 39
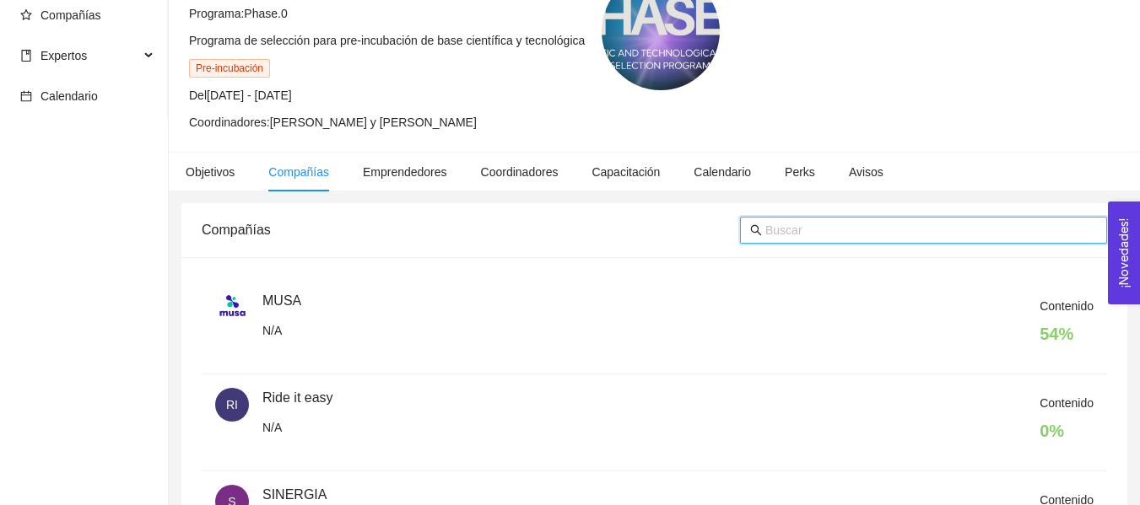
click at [823, 231] on input "text" at bounding box center [931, 230] width 332 height 19
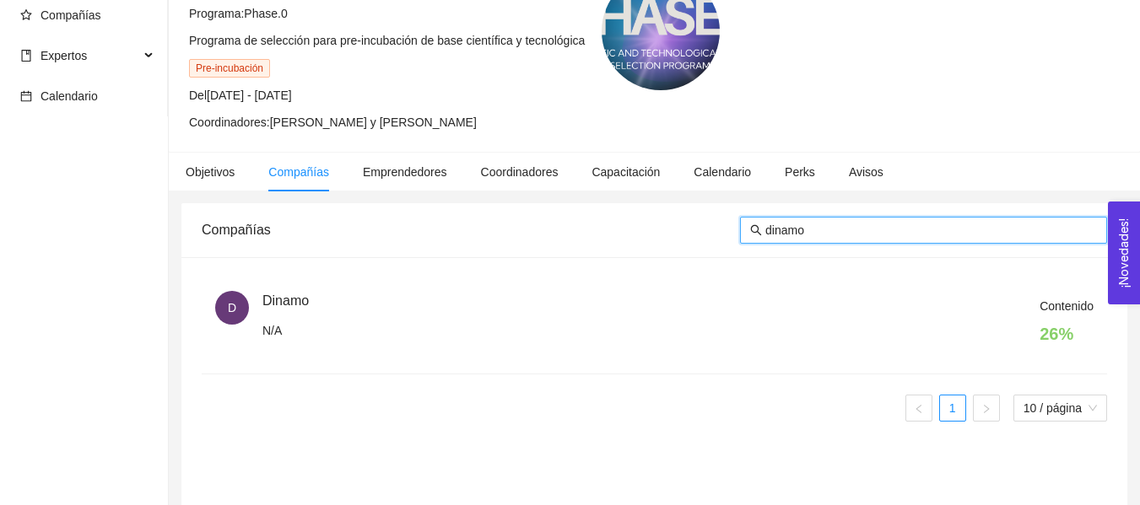
type input "dinamo"
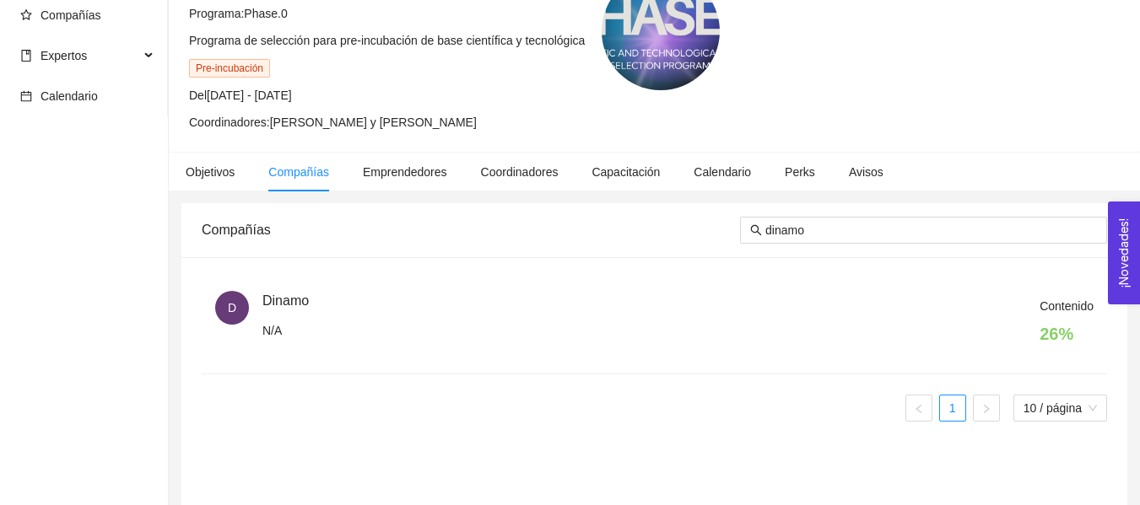
click at [278, 295] on span "Dinamo" at bounding box center [285, 301] width 46 height 14
click at [231, 306] on span "D" at bounding box center [232, 308] width 8 height 34
click at [1071, 331] on h4 "26 %" at bounding box center [1067, 334] width 54 height 24
click at [240, 313] on span "D" at bounding box center [232, 308] width 34 height 34
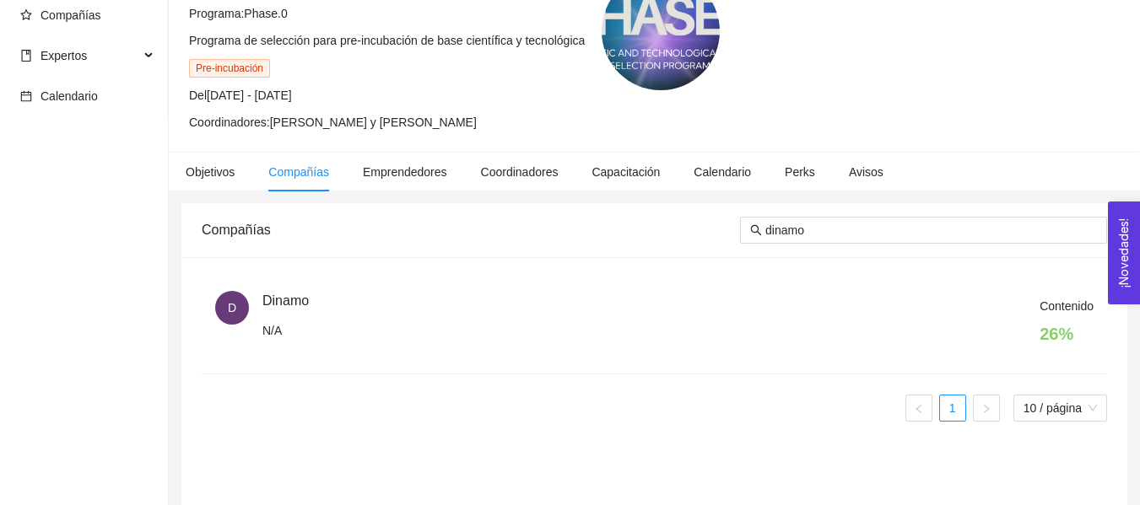
click at [240, 313] on span "D" at bounding box center [232, 308] width 34 height 34
click at [295, 303] on div "Contenido 26 %" at bounding box center [677, 325] width 831 height 57
click at [323, 305] on div "Contenido 26 %" at bounding box center [677, 325] width 831 height 57
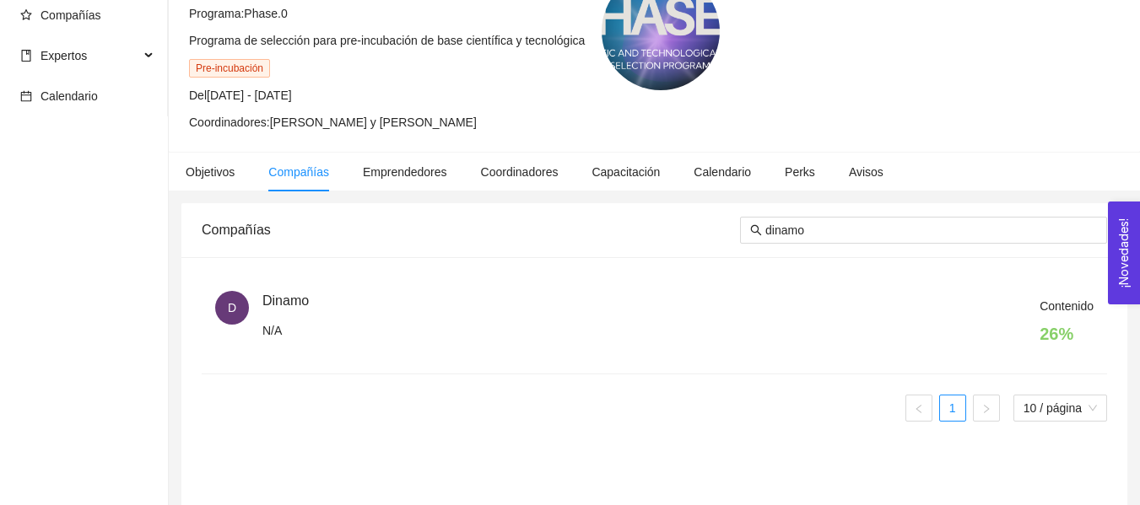
click at [262, 311] on div "D Dinamo N/A" at bounding box center [238, 319] width 47 height 56
click at [291, 301] on div "Contenido 26 %" at bounding box center [677, 325] width 831 height 57
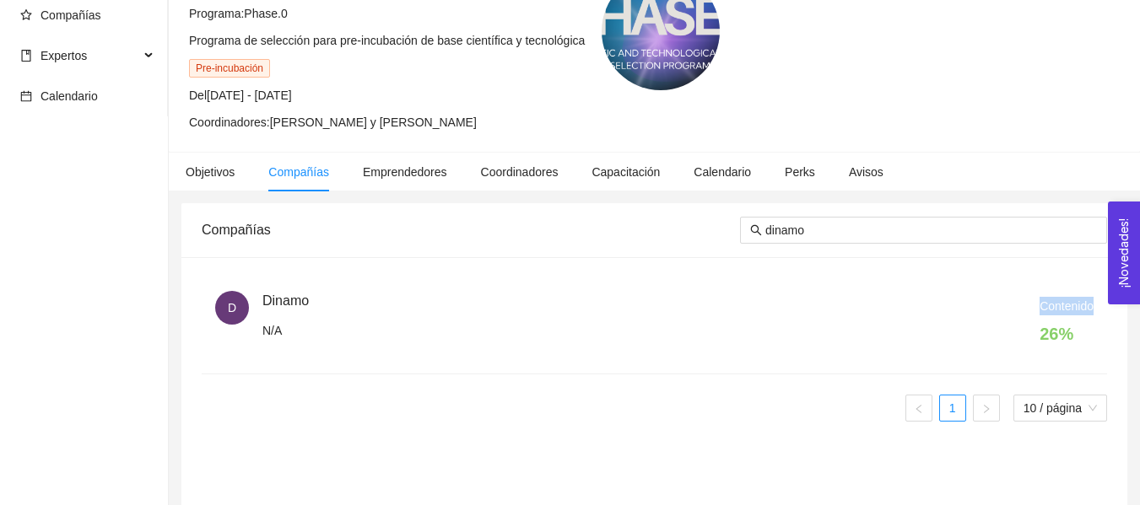
click at [291, 301] on div "Contenido 26 %" at bounding box center [677, 325] width 831 height 57
click at [1050, 332] on h4 "26 %" at bounding box center [1067, 334] width 54 height 24
click at [784, 282] on li "D Dinamo N/A Contenido 26 %" at bounding box center [654, 326] width 905 height 97
click at [236, 312] on span "D" at bounding box center [232, 308] width 8 height 34
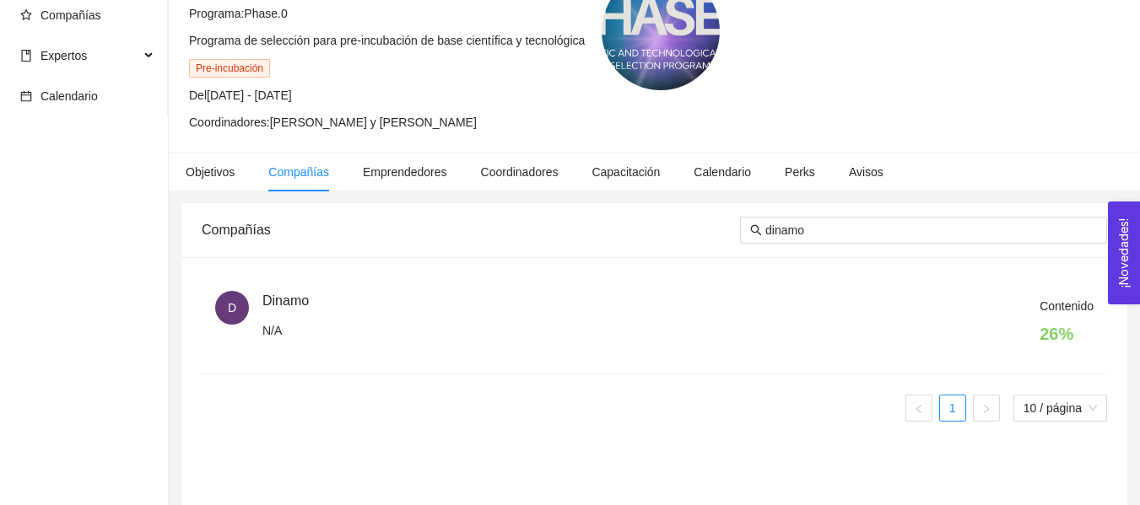
click at [236, 312] on span "D" at bounding box center [232, 308] width 8 height 34
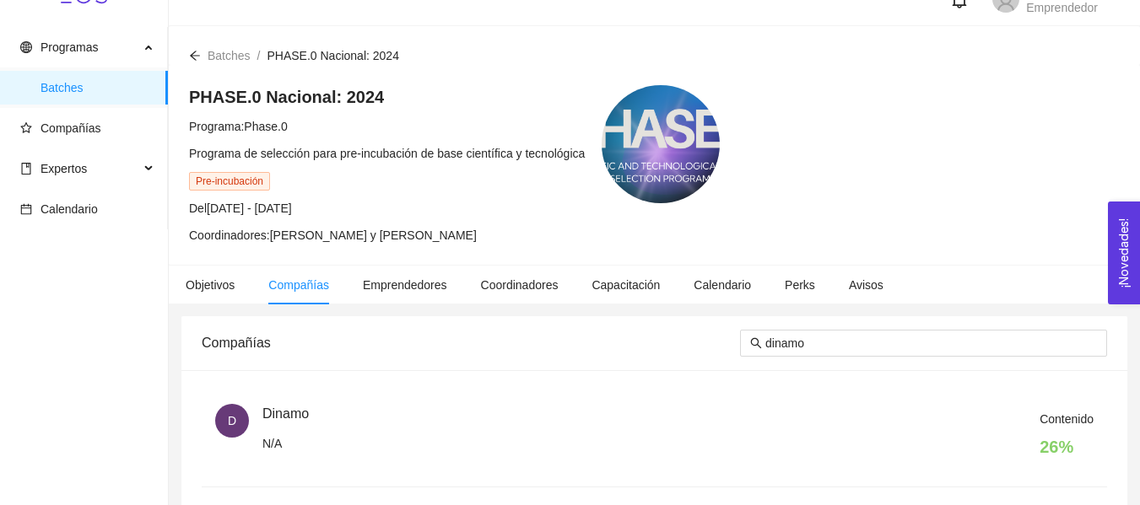
scroll to position [8, 0]
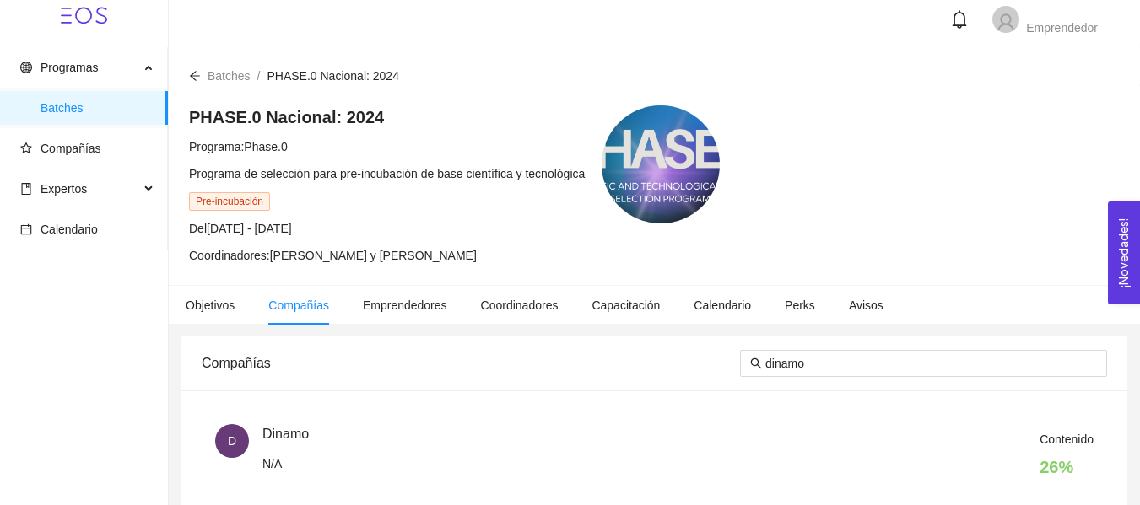
click at [297, 301] on span "Compañías" at bounding box center [298, 306] width 61 height 14
click at [312, 304] on span "Compañías" at bounding box center [298, 306] width 61 height 14
click at [194, 72] on icon "arrow-left" at bounding box center [195, 76] width 12 height 12
click at [299, 303] on span "Compañías" at bounding box center [298, 306] width 61 height 14
click at [285, 318] on li "Compañías" at bounding box center [298, 305] width 95 height 39
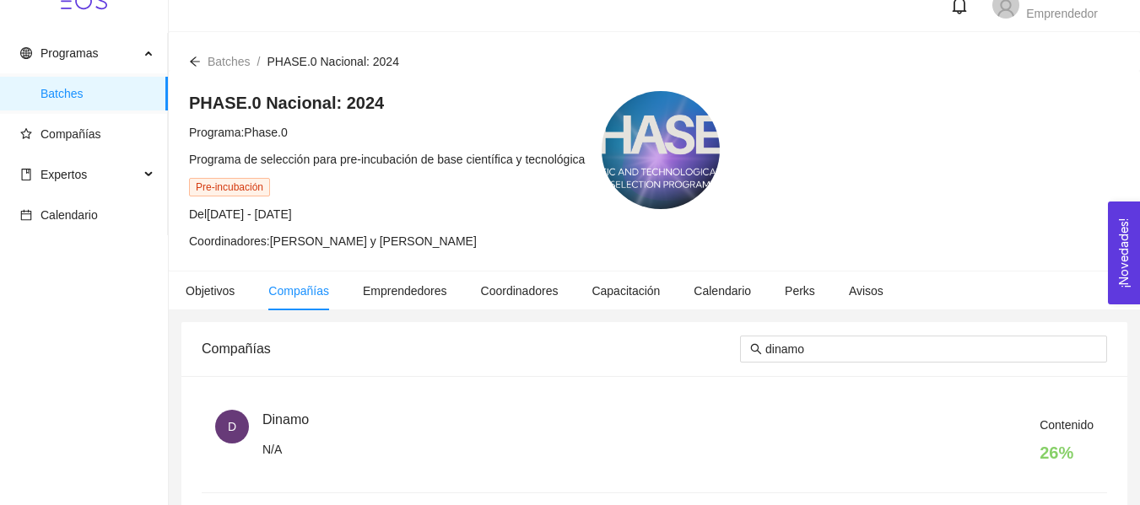
scroll to position [0, 0]
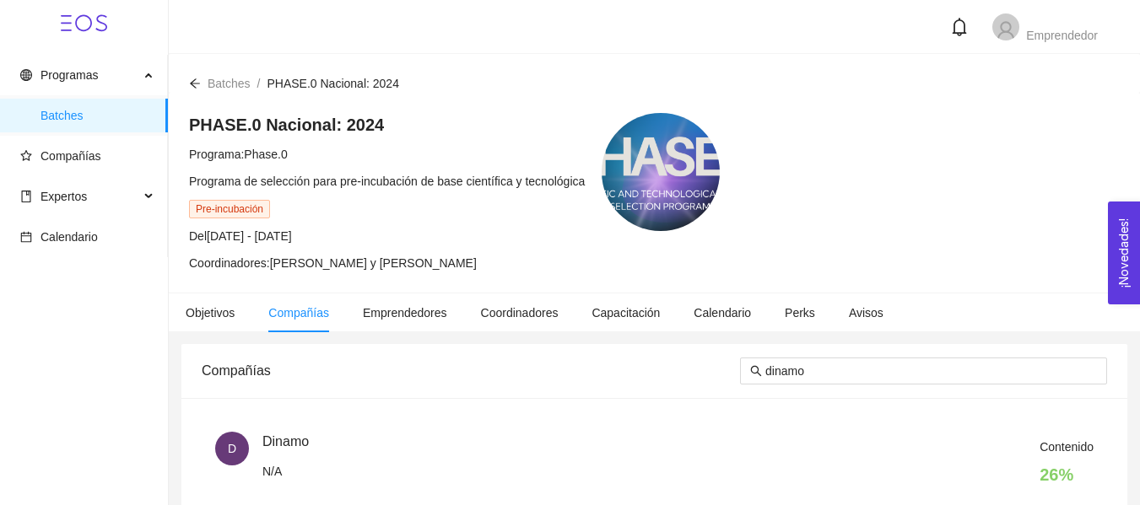
click at [301, 319] on span "Compañías" at bounding box center [298, 313] width 61 height 14
click at [223, 434] on span "D" at bounding box center [232, 449] width 34 height 34
click at [1077, 447] on span "Contenido" at bounding box center [1067, 448] width 54 height 14
click at [1055, 466] on h4 "26 %" at bounding box center [1067, 475] width 54 height 24
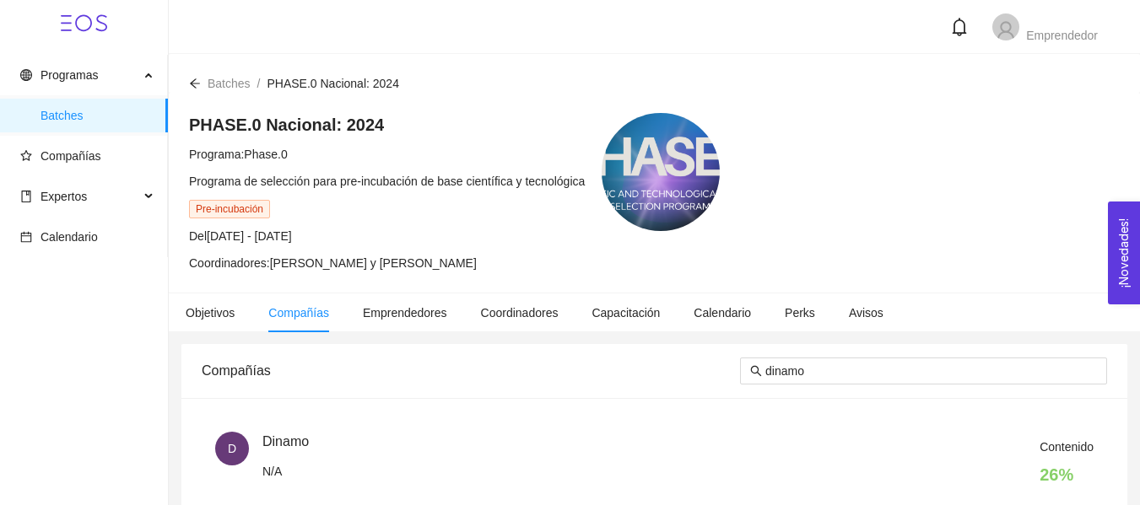
click at [1055, 466] on h4 "26 %" at bounding box center [1067, 475] width 54 height 24
click at [844, 451] on div "Contenido 26 %" at bounding box center [677, 466] width 831 height 57
click at [26, 140] on span "Compañías" at bounding box center [87, 156] width 134 height 34
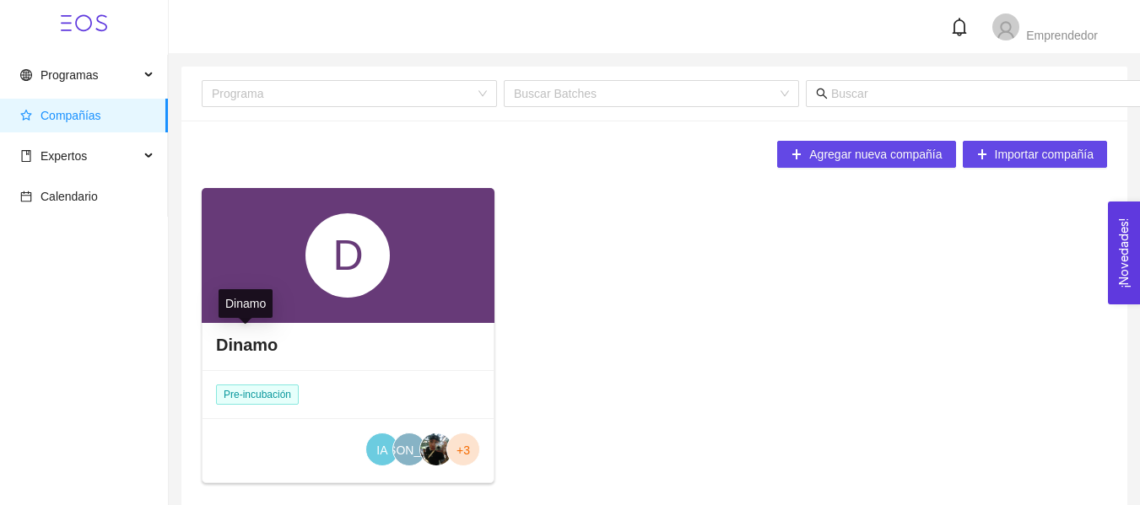
click at [251, 343] on h4 "Dinamo" at bounding box center [247, 345] width 62 height 24
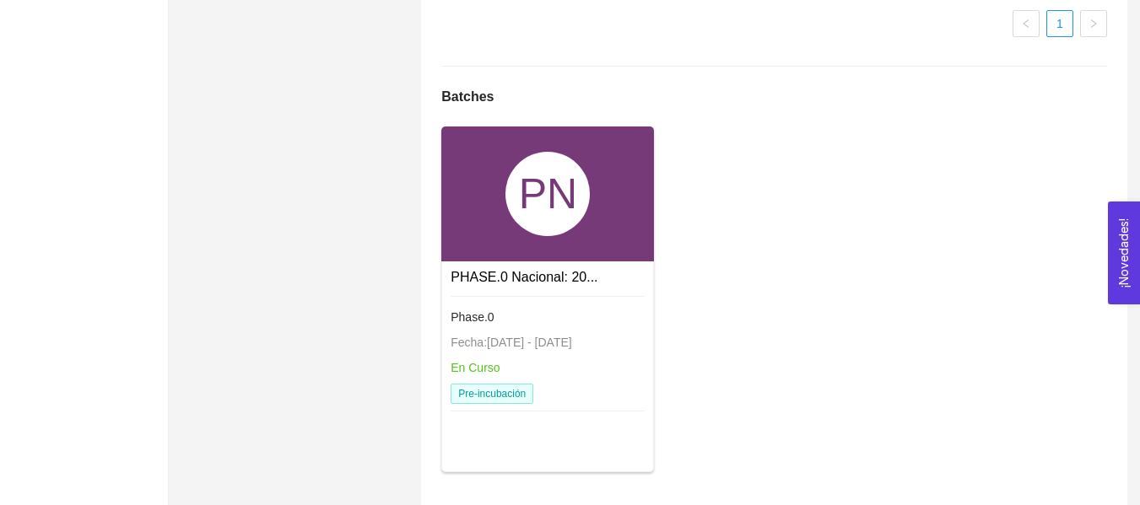
scroll to position [1559, 0]
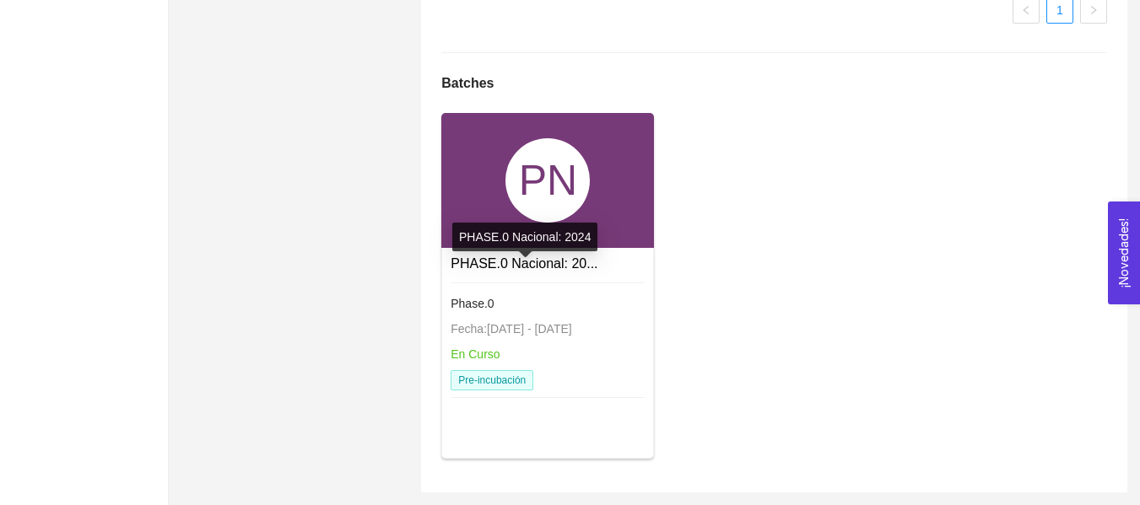
click at [534, 263] on link "PHASE.0 Nacional: 20..." at bounding box center [524, 264] width 147 height 14
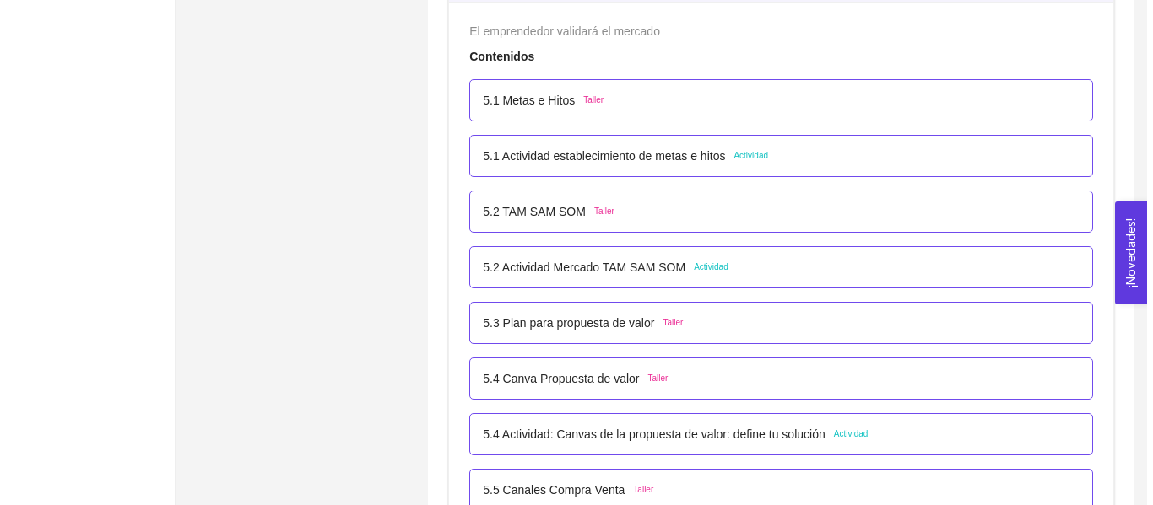
scroll to position [3245, 0]
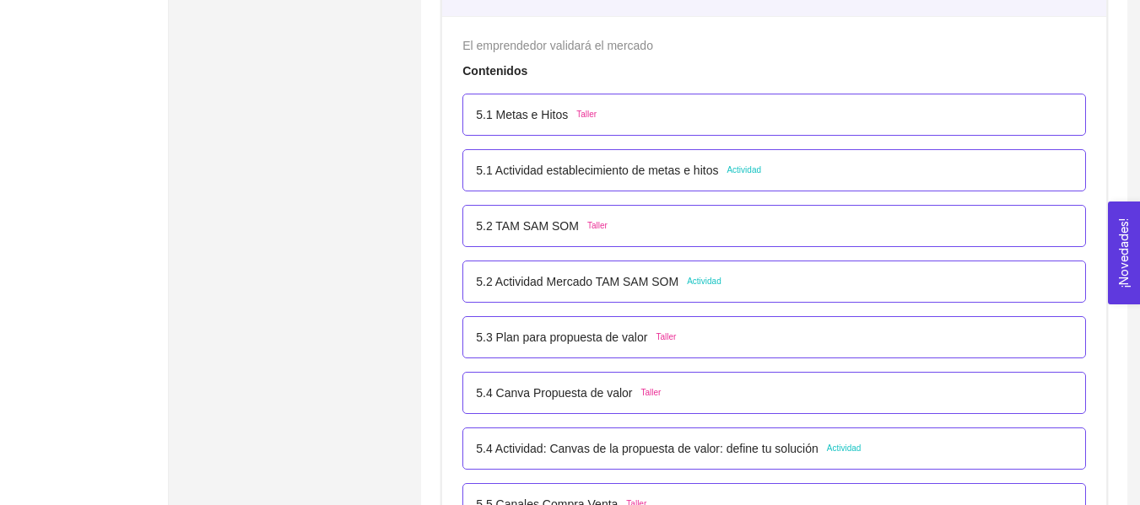
click at [526, 118] on p "5.1 Metas e Hitos" at bounding box center [522, 114] width 92 height 19
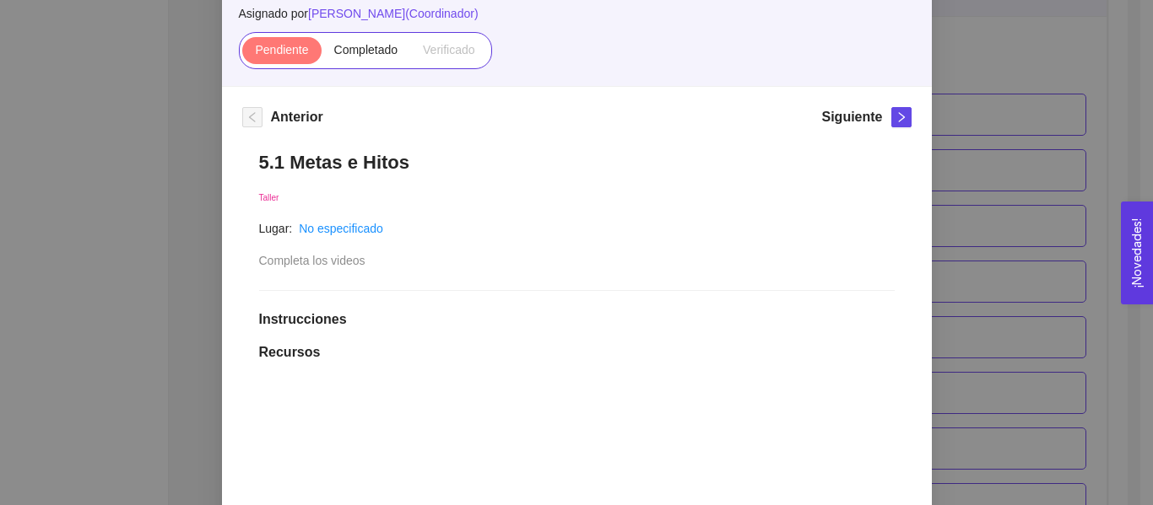
scroll to position [151, 0]
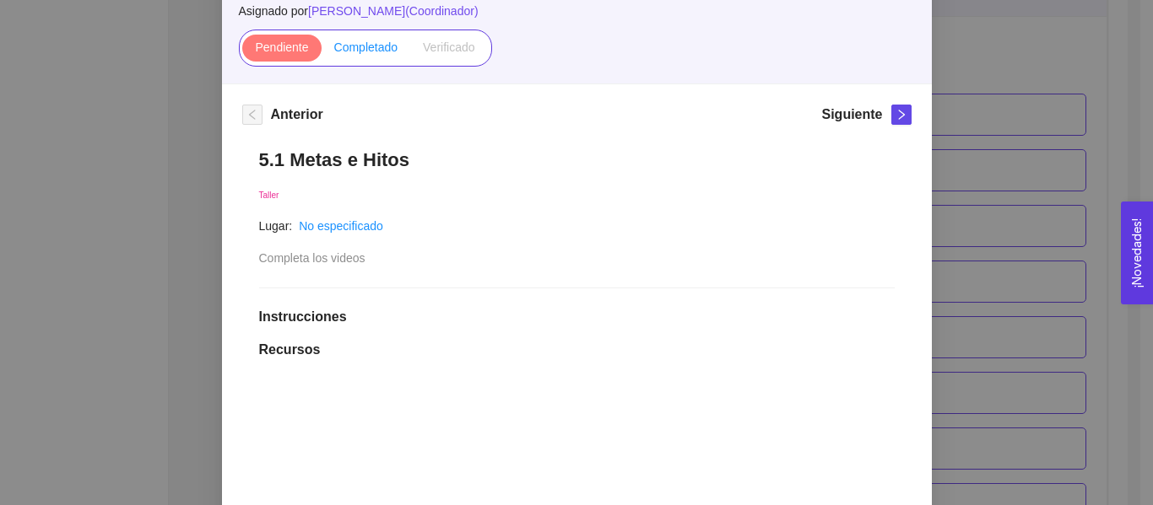
click at [376, 43] on span "Completado" at bounding box center [366, 48] width 64 height 14
click at [322, 51] on input "Completado" at bounding box center [322, 51] width 0 height 0
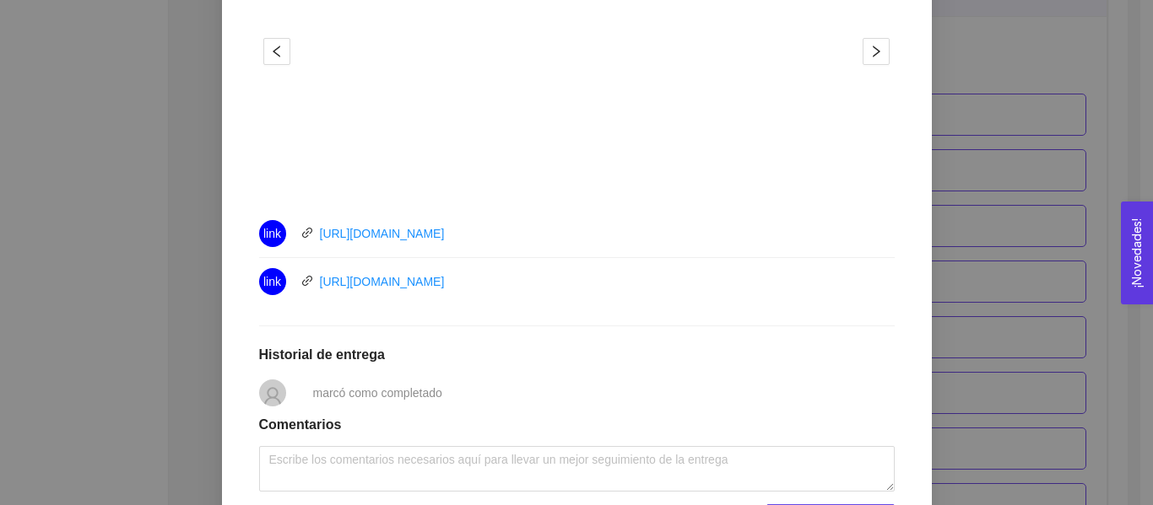
scroll to position [732, 0]
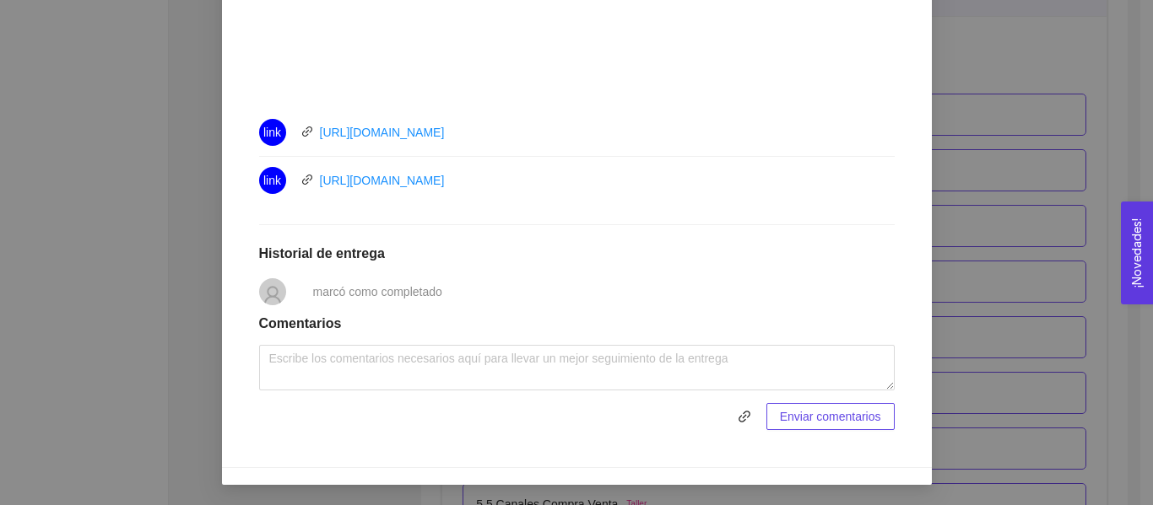
click at [1051, 67] on div "5. PROBACIÓN DE COMPRA El emprendedor validará el mercado Asignado por [PERSON_…" at bounding box center [576, 252] width 1153 height 505
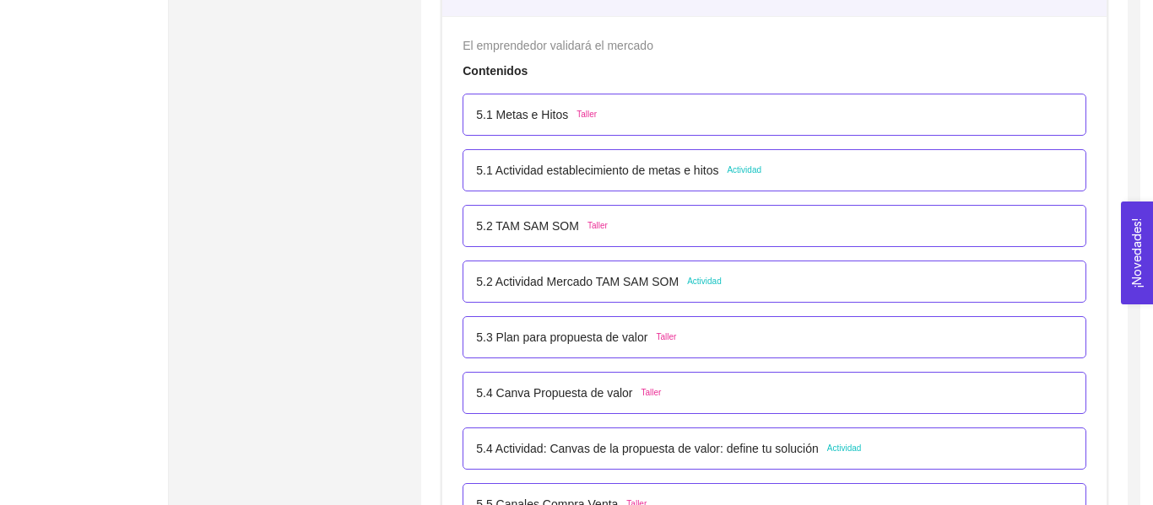
scroll to position [647, 0]
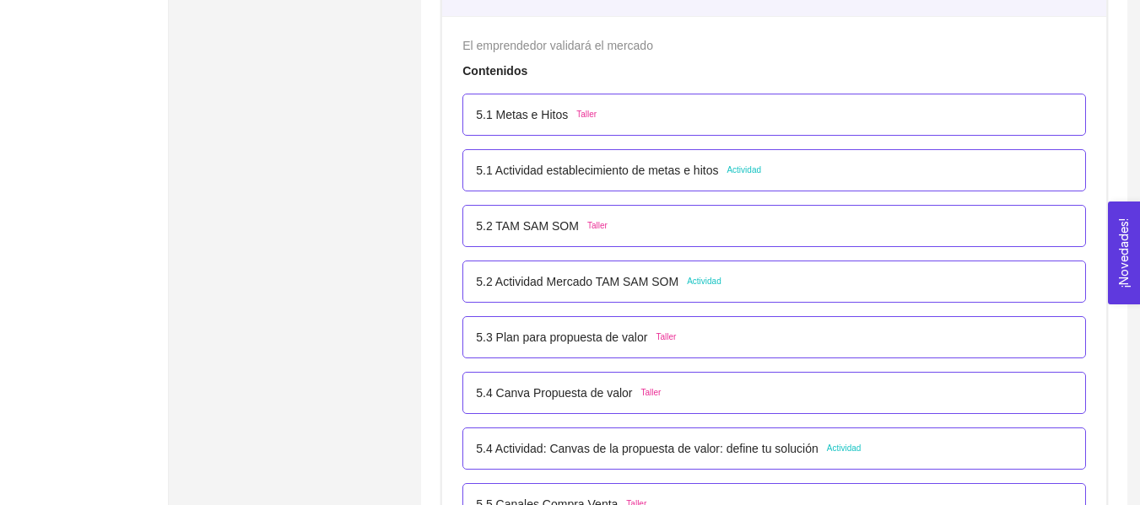
click at [645, 166] on p "5.1 Actividad establecimiento de metas e hitos" at bounding box center [597, 170] width 242 height 19
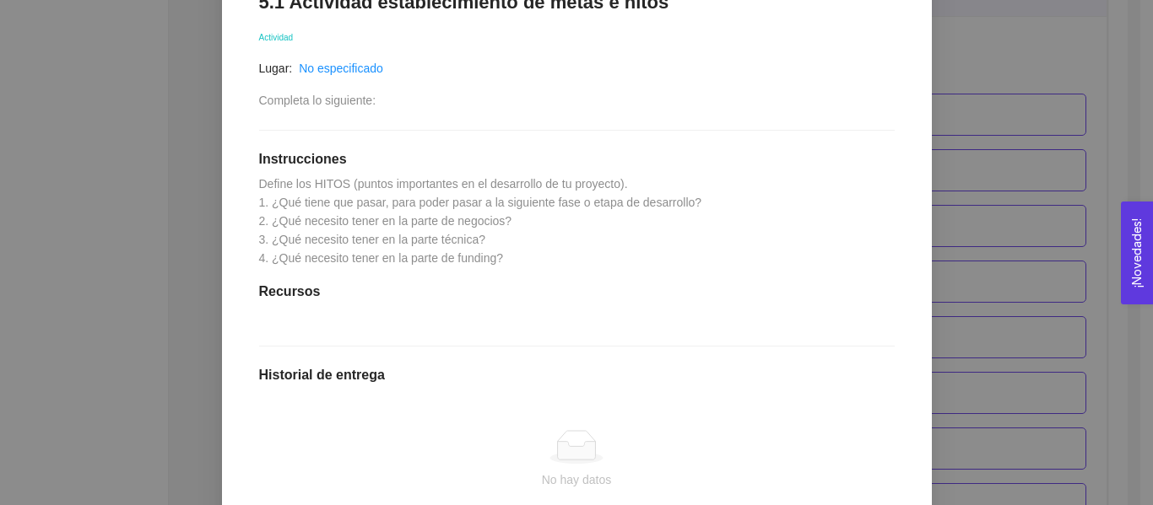
scroll to position [316, 0]
